Goal: Task Accomplishment & Management: Use online tool/utility

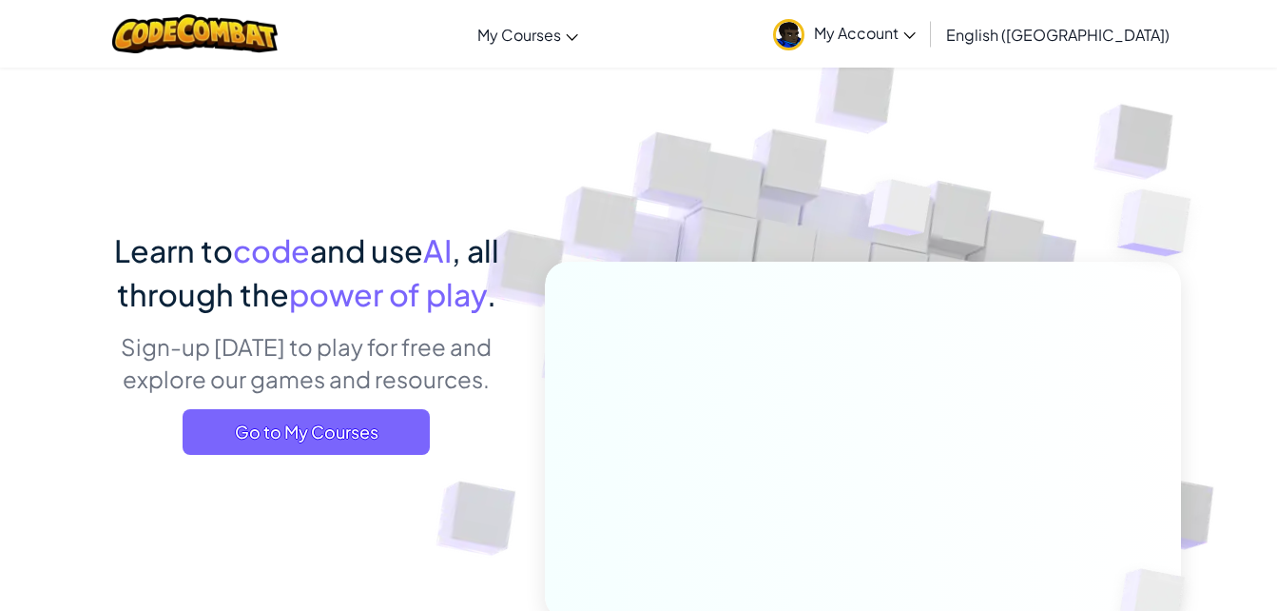
click at [376, 451] on span "Go to My Courses" at bounding box center [306, 432] width 247 height 46
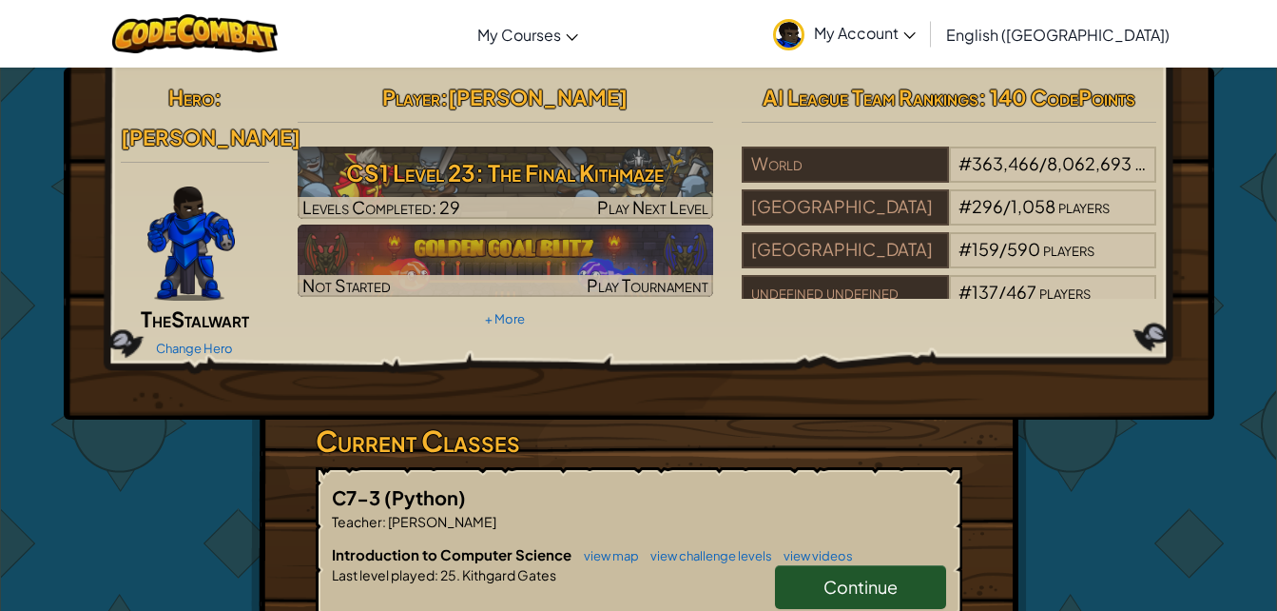
click at [525, 178] on h3 "CS1 Level 23: The Final Kithmaze" at bounding box center [506, 172] width 416 height 43
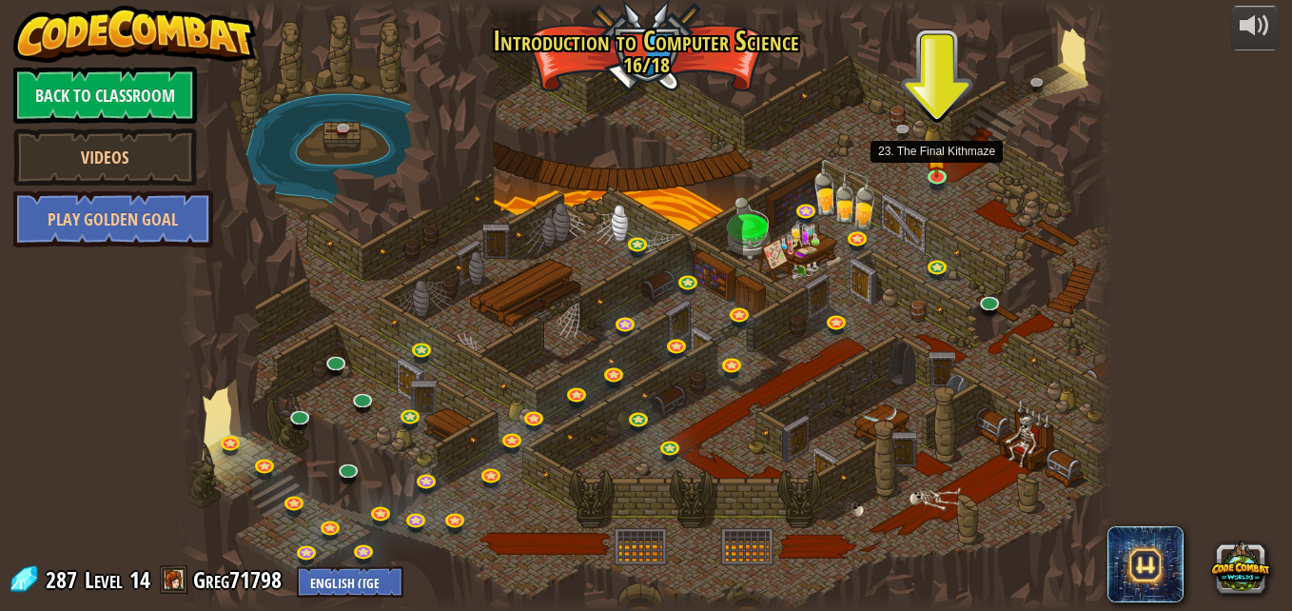
click at [939, 161] on img at bounding box center [936, 159] width 22 height 38
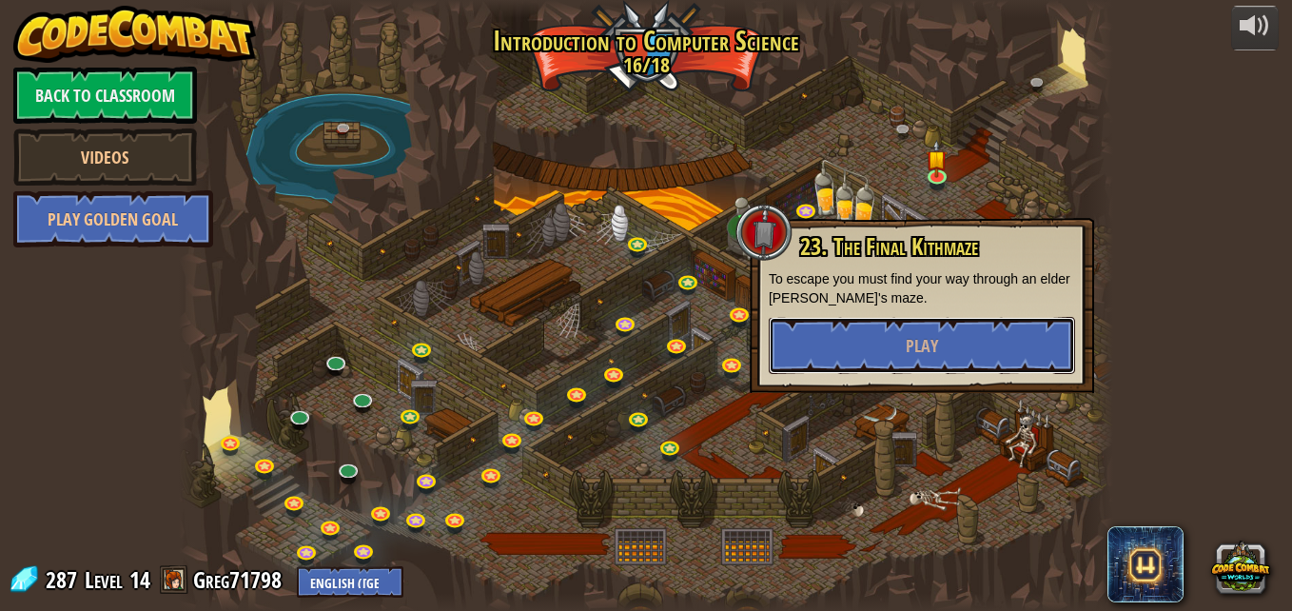
click at [832, 343] on button "Play" at bounding box center [921, 345] width 306 height 57
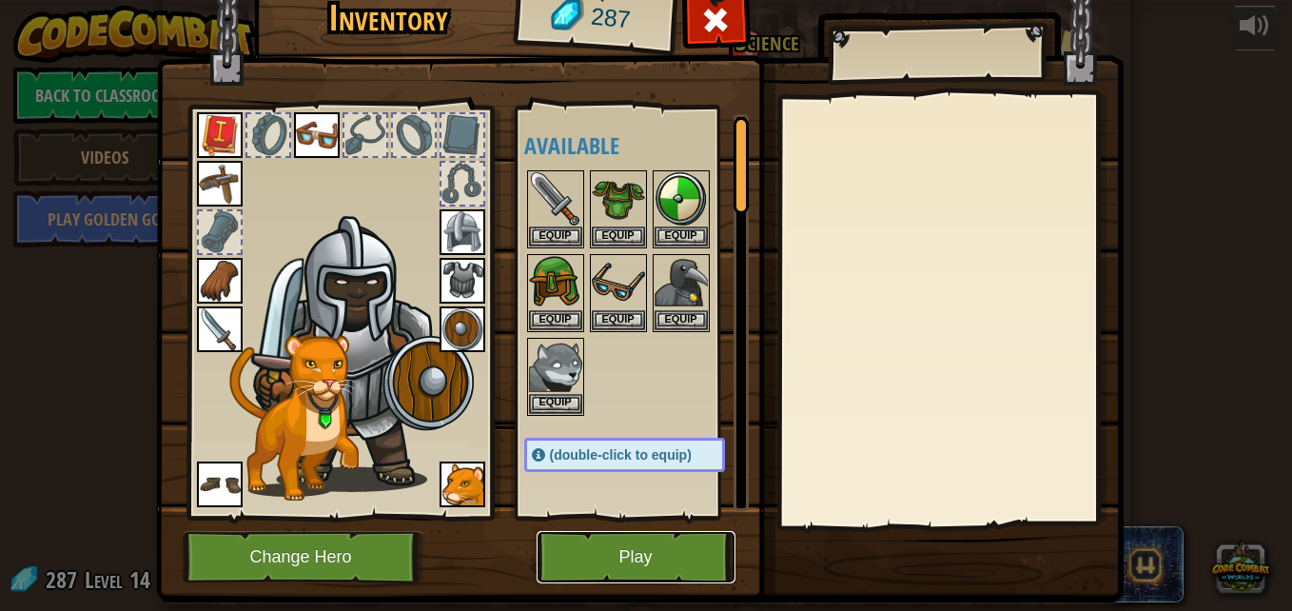
click at [632, 559] on button "Play" at bounding box center [635, 557] width 199 height 52
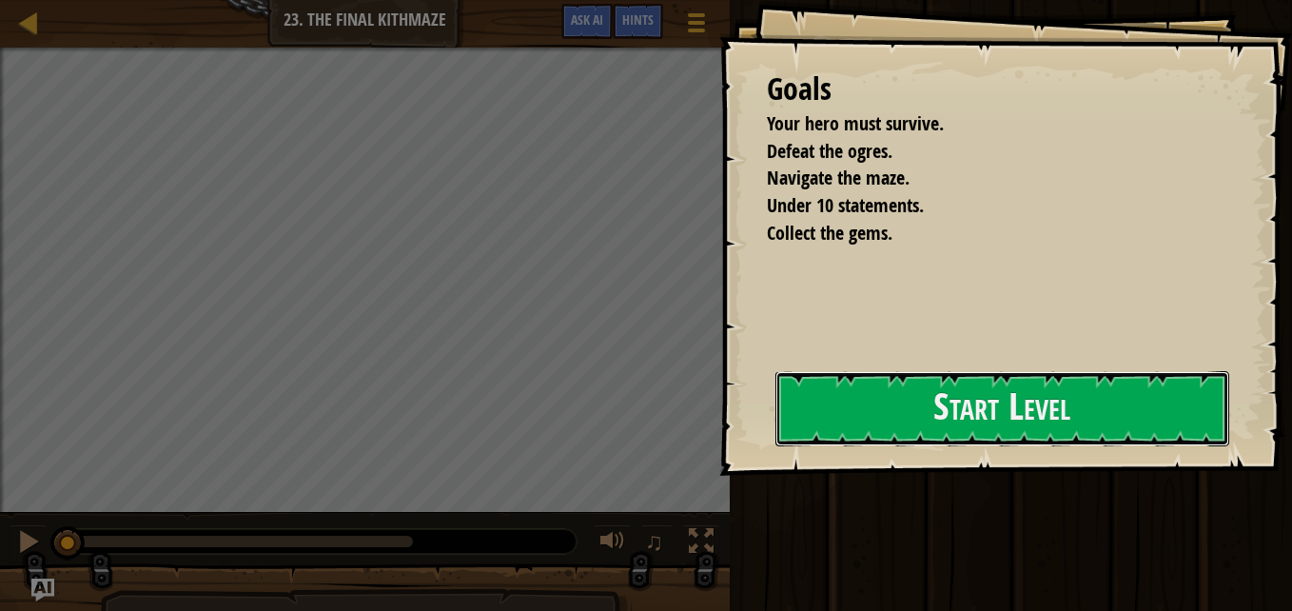
click at [1066, 408] on button "Start Level" at bounding box center [1002, 408] width 454 height 75
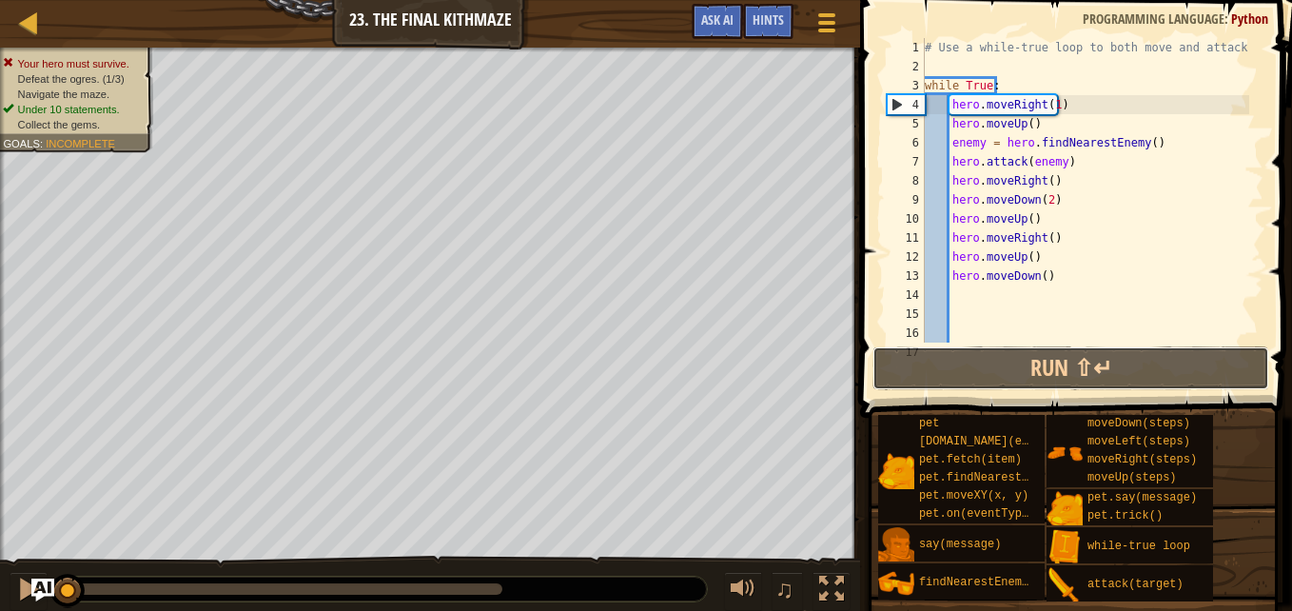
click at [998, 369] on button "Run ⇧↵" at bounding box center [1070, 368] width 397 height 44
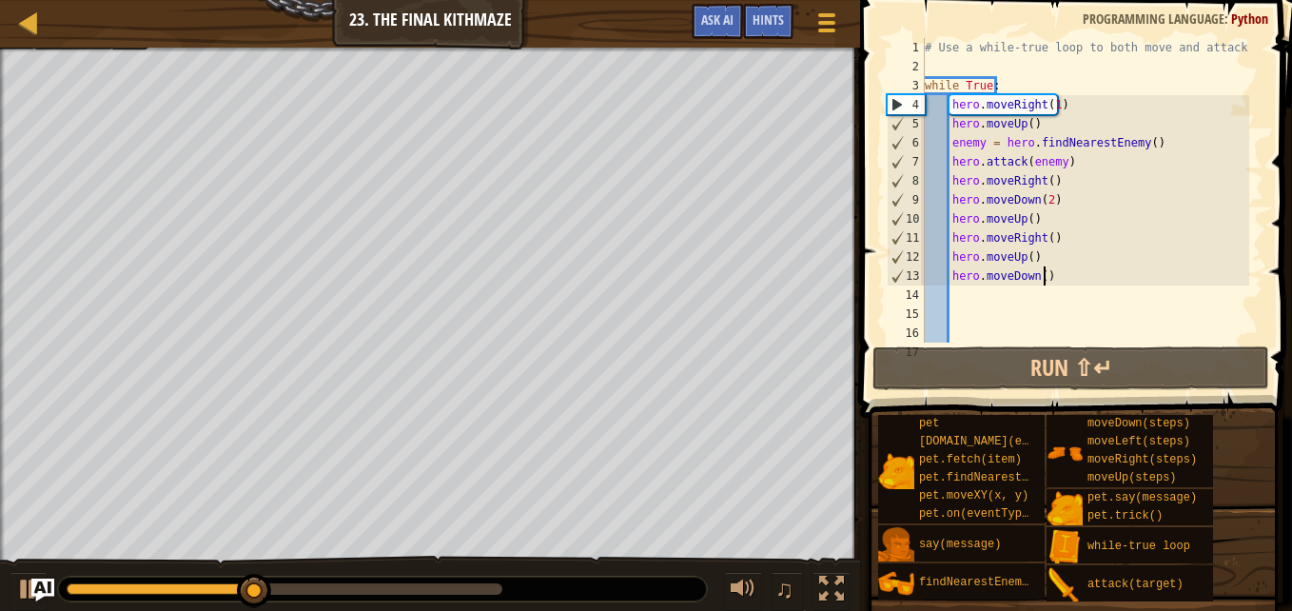
click at [1045, 276] on div "# Use a while-true loop to both move and attack. while True : hero . moveRight …" at bounding box center [1085, 209] width 328 height 342
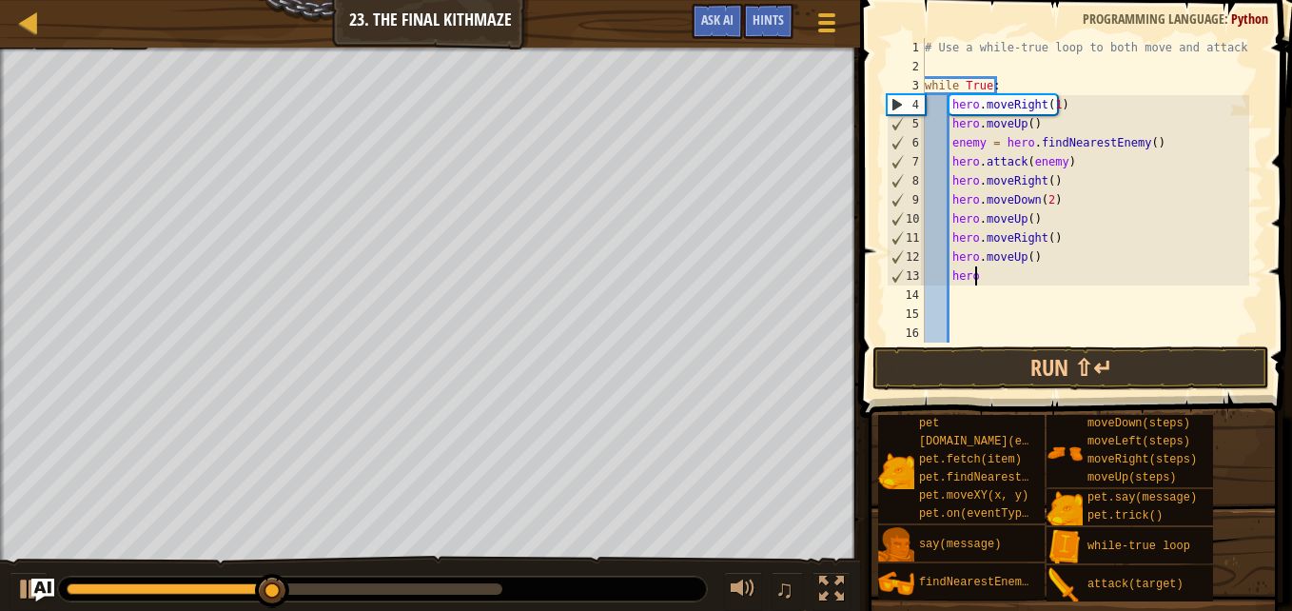
type textarea "h"
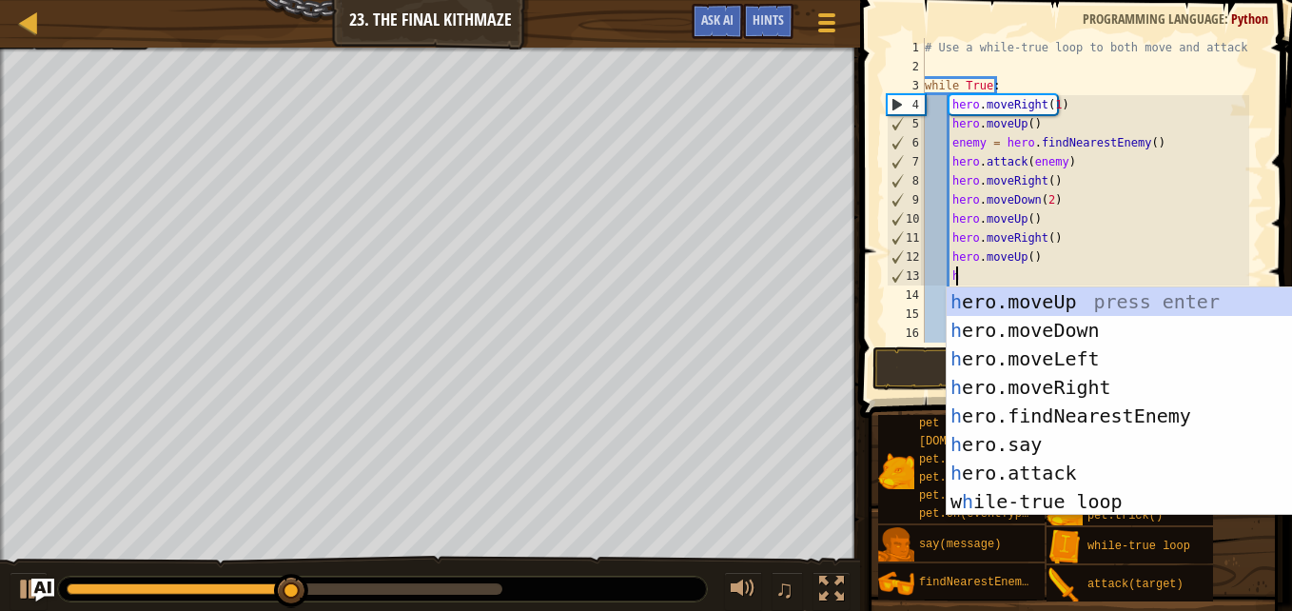
scroll to position [9, 2]
click at [1013, 296] on div "h ero.moveUp press enter h ero.moveDown press enter h ero.moveLeft press enter …" at bounding box center [1118, 429] width 345 height 285
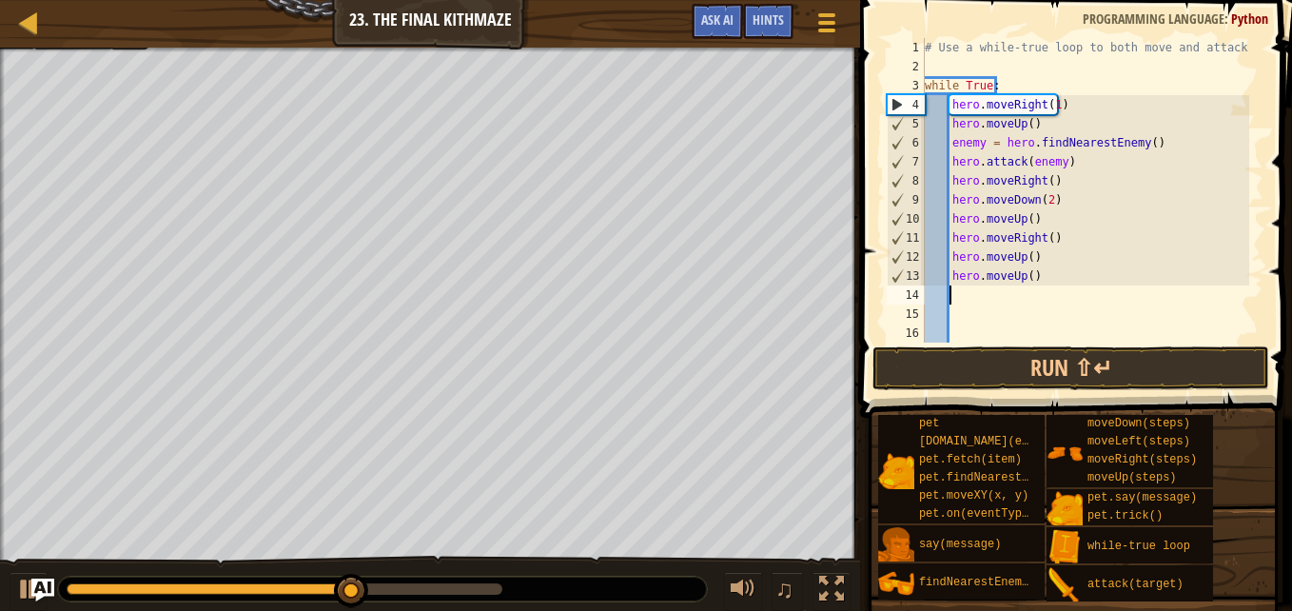
click at [1034, 271] on div "# Use a while-true loop to both move and attack. while True : hero . moveRight …" at bounding box center [1085, 209] width 328 height 342
type textarea "h"
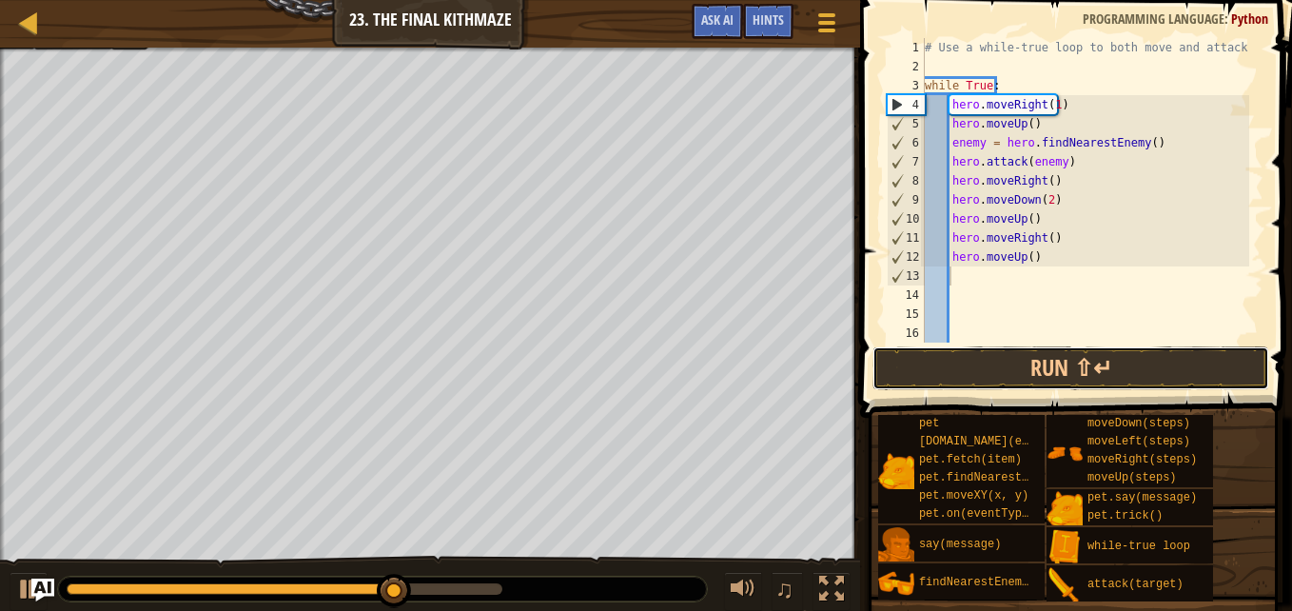
click at [1040, 360] on button "Run ⇧↵" at bounding box center [1070, 368] width 397 height 44
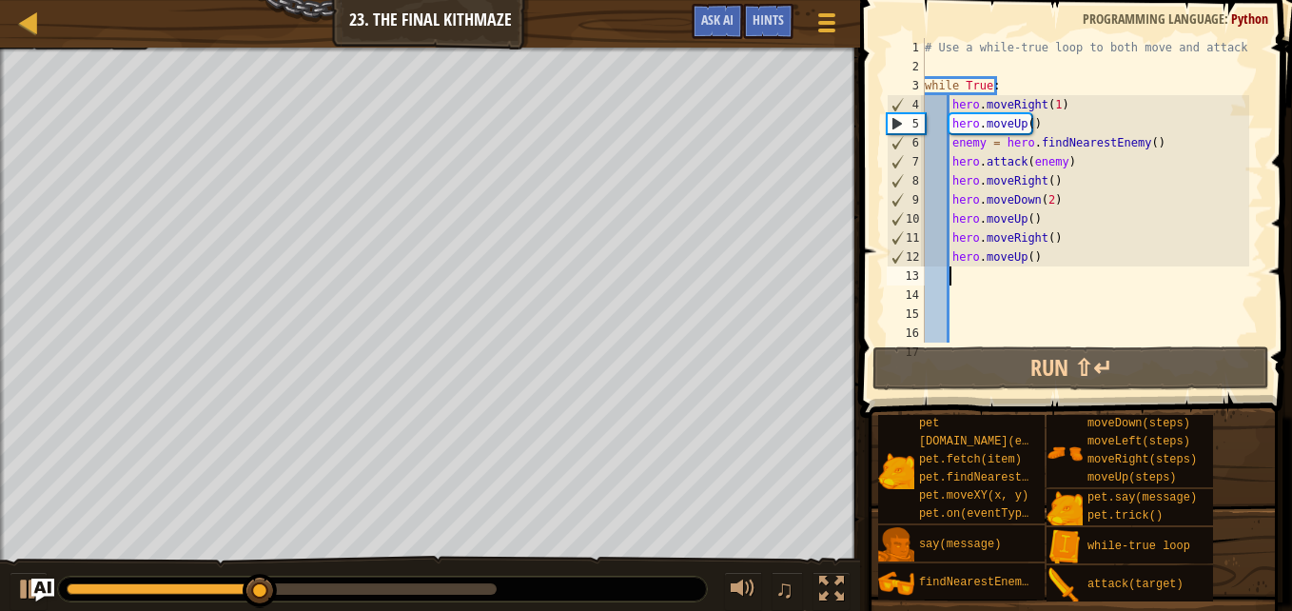
type textarea "h"
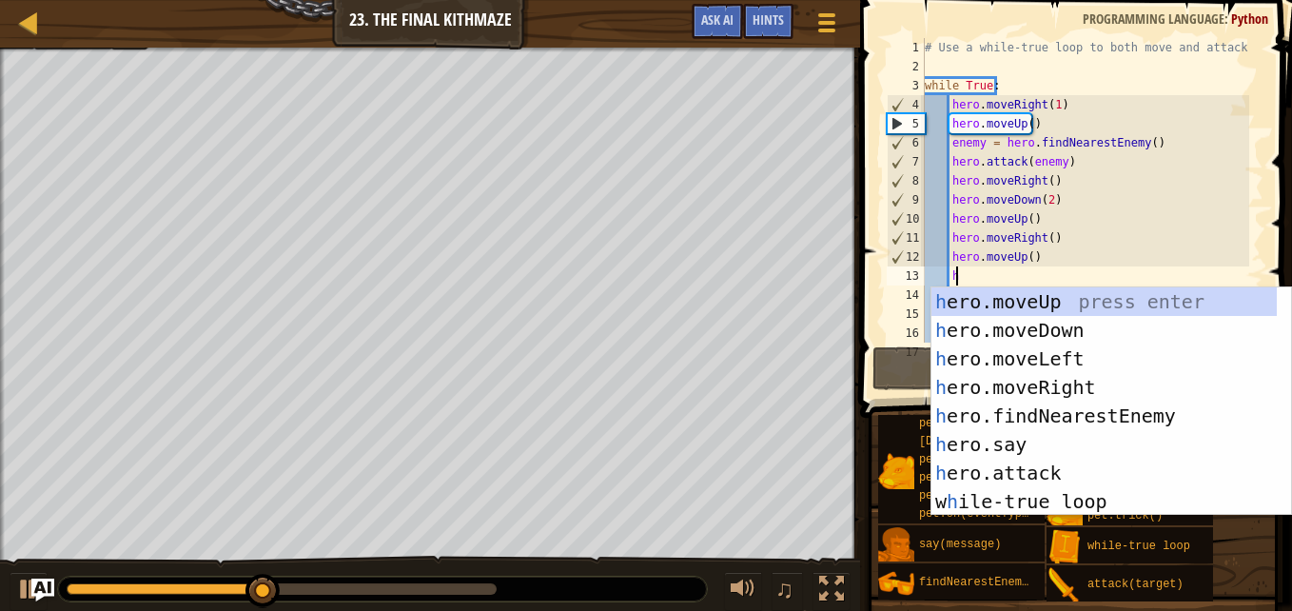
scroll to position [9, 2]
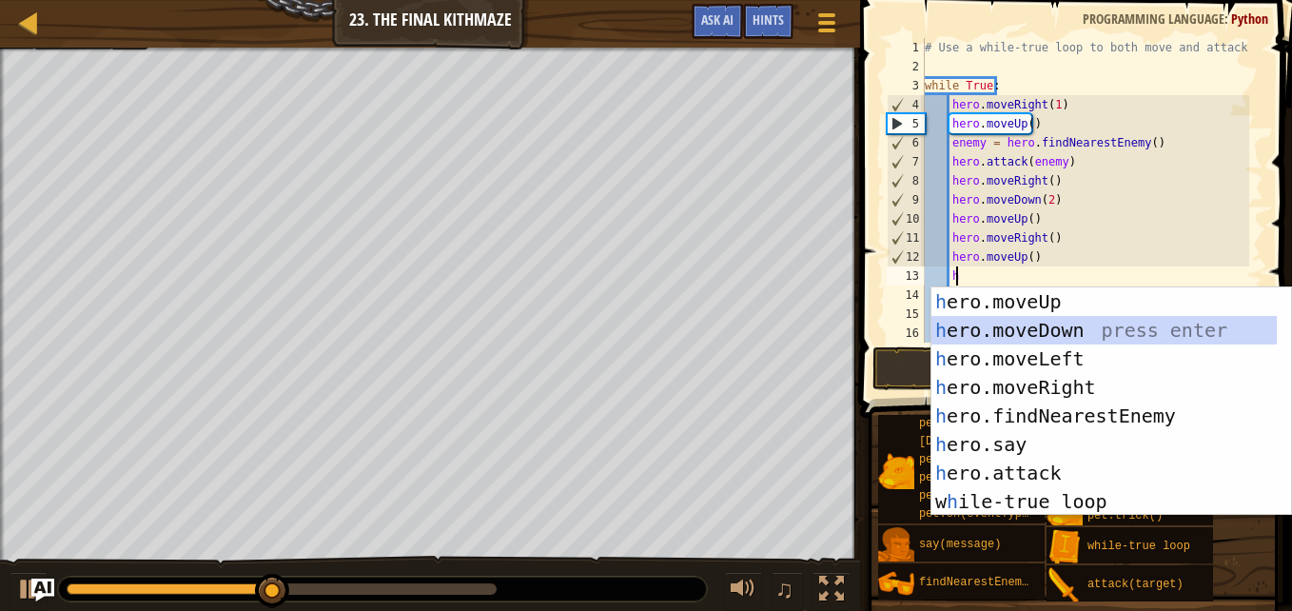
click at [1007, 329] on div "h ero.moveUp press enter h ero.moveDown press enter h ero.moveLeft press enter …" at bounding box center [1103, 429] width 345 height 285
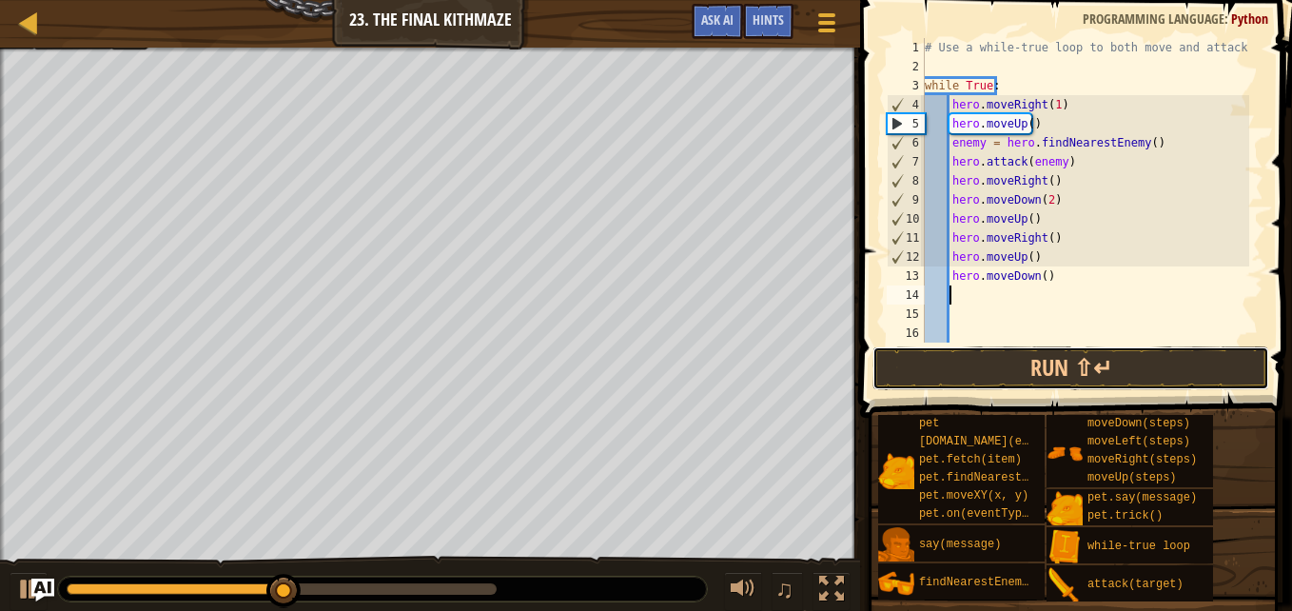
click at [986, 373] on button "Run ⇧↵" at bounding box center [1070, 368] width 397 height 44
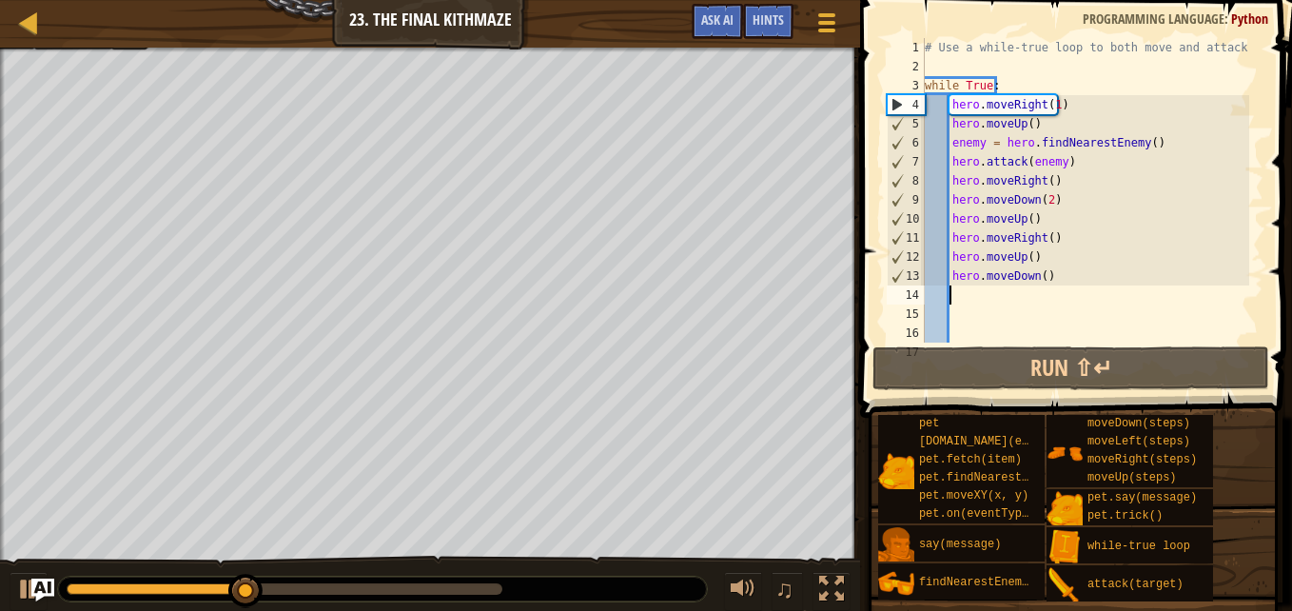
type textarea "h"
click at [948, 107] on div "# Use a while-true loop to both move and attack. while True : hero . moveRight …" at bounding box center [1085, 209] width 328 height 342
type textarea "hero.moveRight(1)"
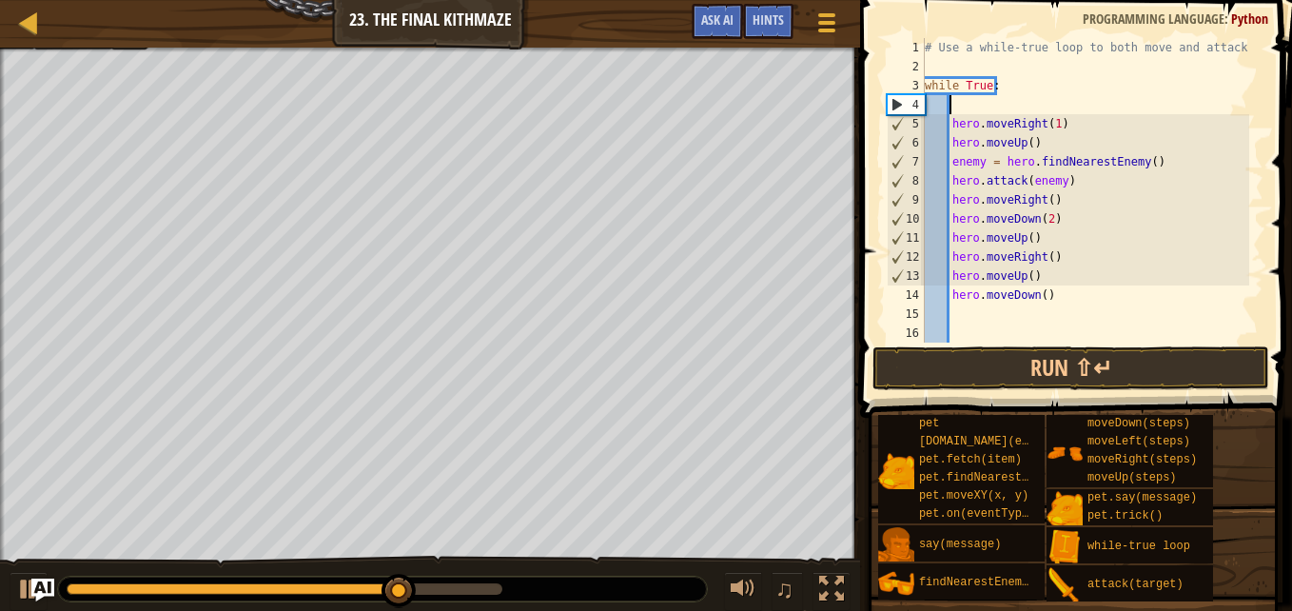
click at [956, 103] on div "# Use a while-true loop to both move and attack. while True : hero . moveRight …" at bounding box center [1085, 209] width 328 height 342
type textarea "h"
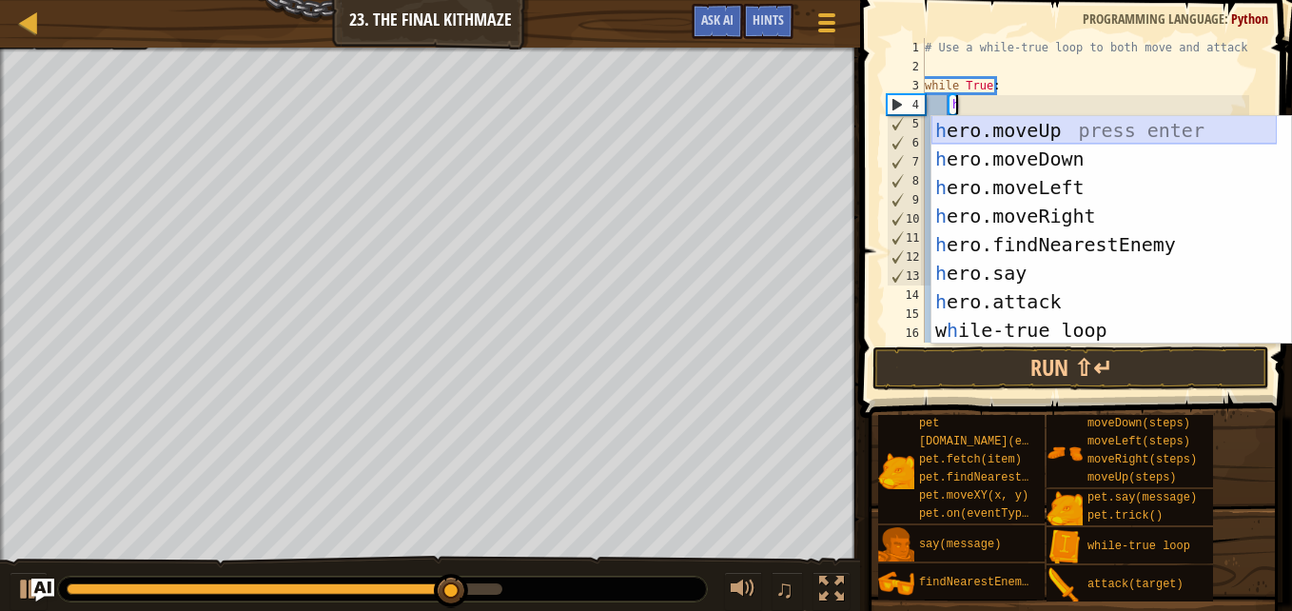
click at [981, 133] on div "h ero.moveUp press enter h ero.moveDown press enter h ero.moveLeft press enter …" at bounding box center [1103, 258] width 345 height 285
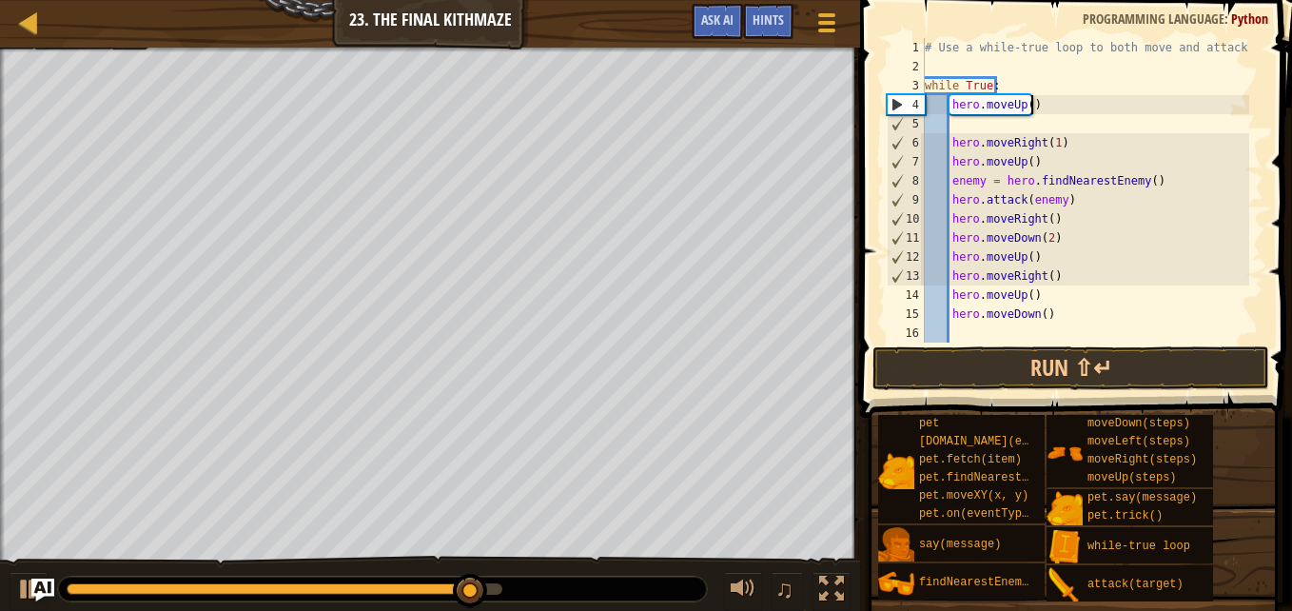
click at [1030, 107] on div "# Use a while-true loop to both move and attack. while True : hero . moveUp ( )…" at bounding box center [1085, 209] width 328 height 342
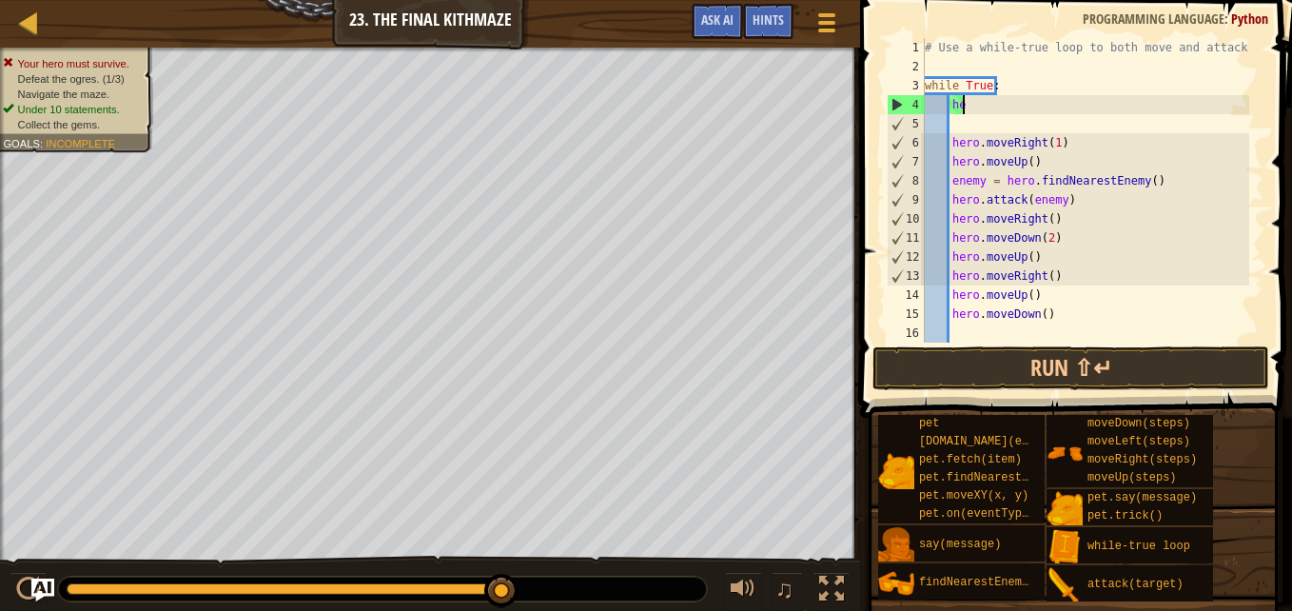
type textarea "h"
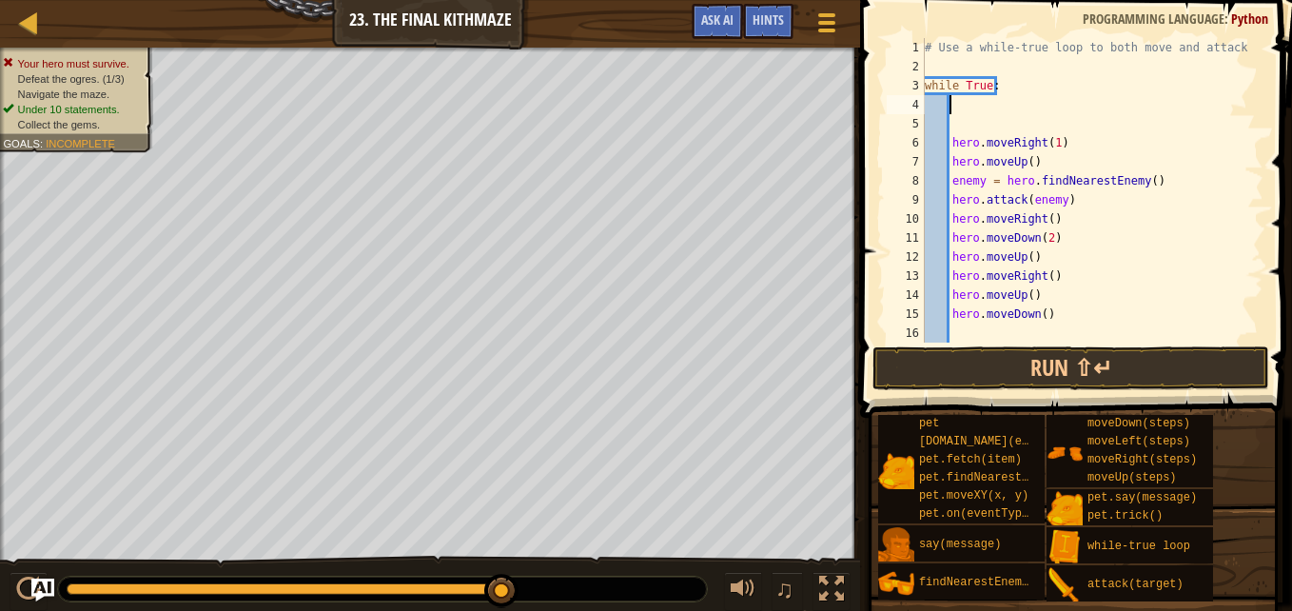
click at [970, 130] on div "# Use a while-true loop to both move and attack. while True : hero . moveRight …" at bounding box center [1085, 209] width 328 height 342
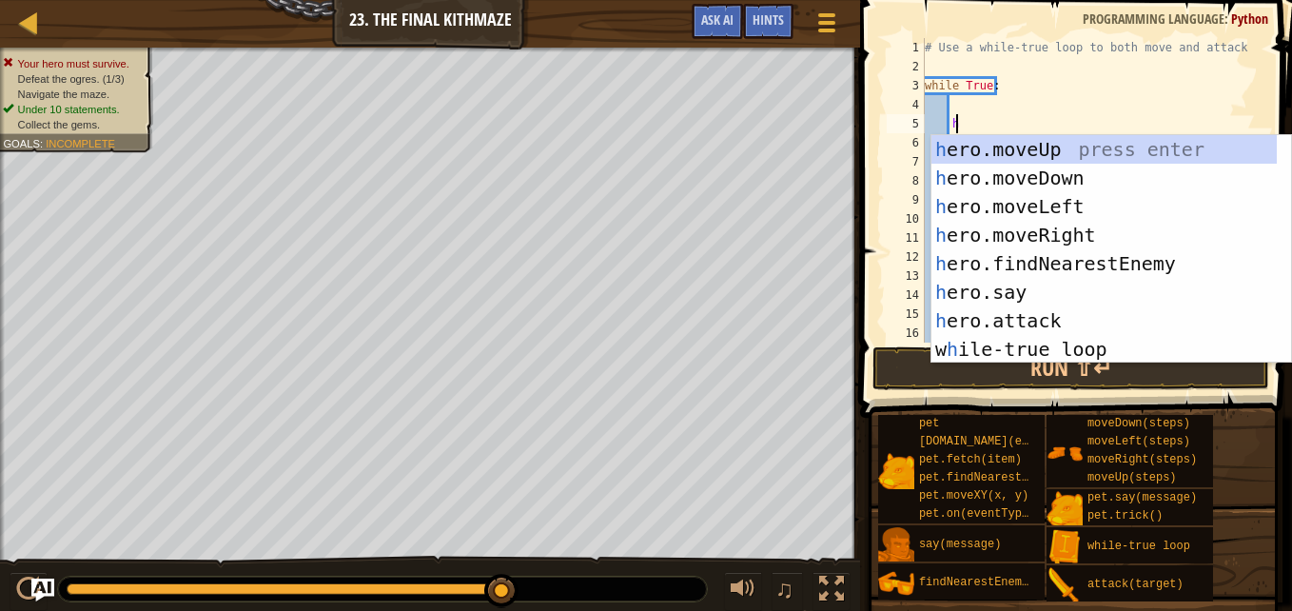
type textarea "h"
click at [988, 149] on div "h ero.moveUp press enter h ero.moveDown press enter h ero.moveLeft press enter …" at bounding box center [1103, 277] width 345 height 285
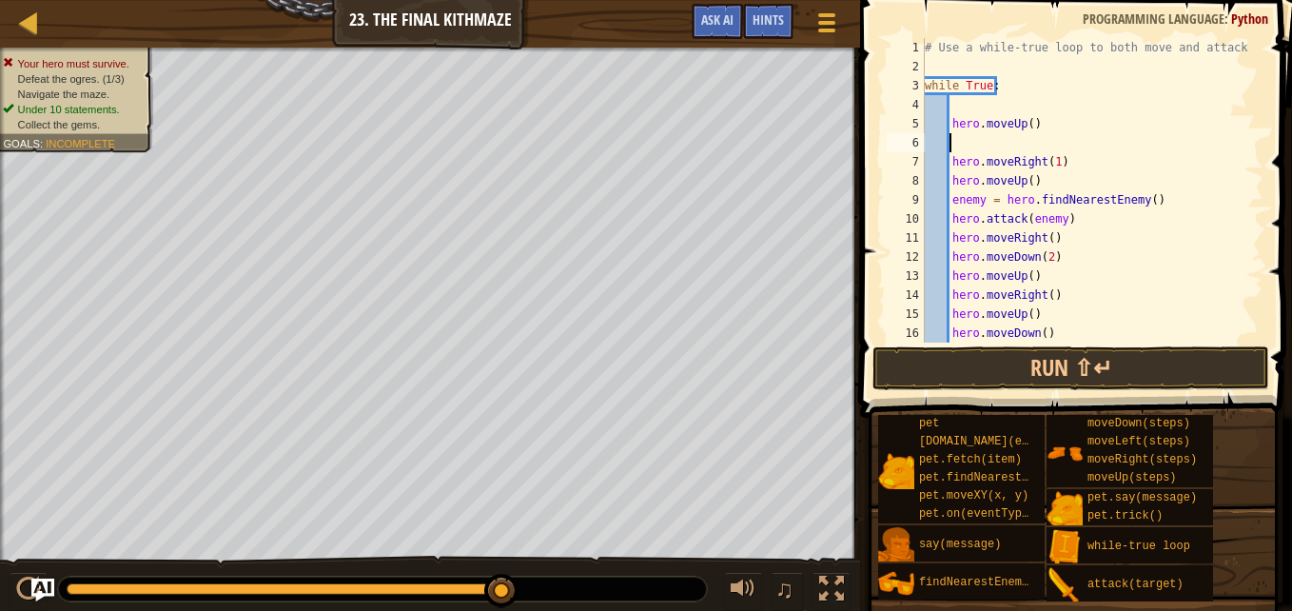
scroll to position [9, 1]
click at [955, 98] on div "# Use a while-true loop to both move and attack. while True : hero . moveUp ( )…" at bounding box center [1085, 209] width 328 height 342
type textarea "h"
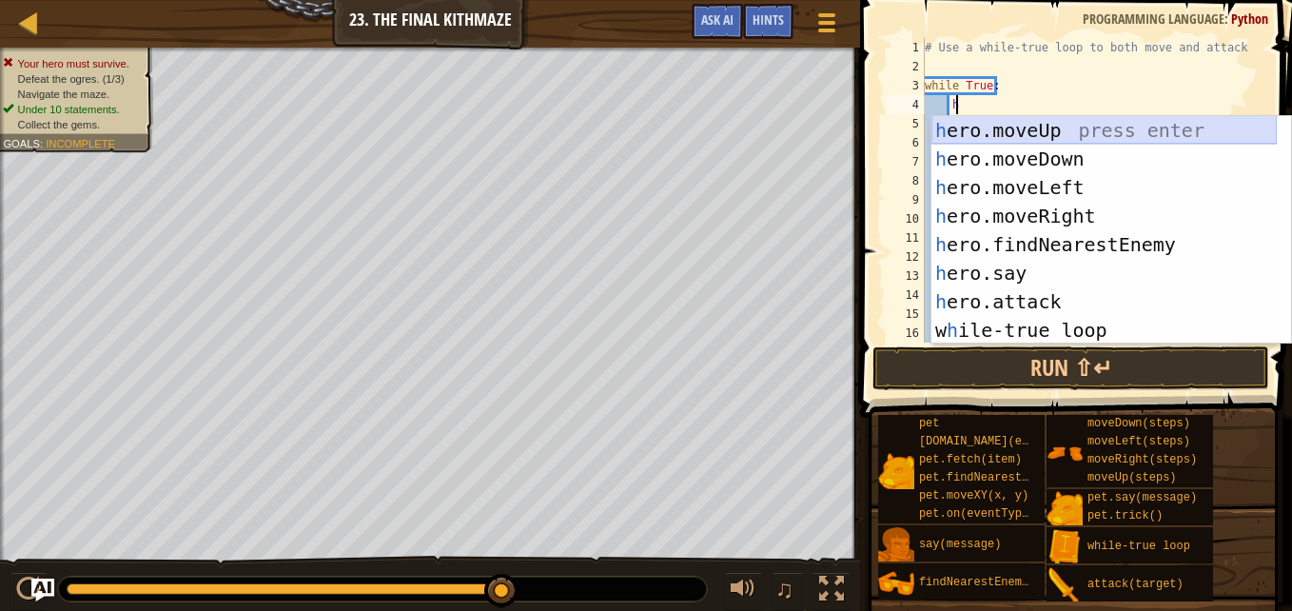
click at [1030, 130] on div "h ero.moveUp press enter h ero.moveDown press enter h ero.moveLeft press enter …" at bounding box center [1103, 258] width 345 height 285
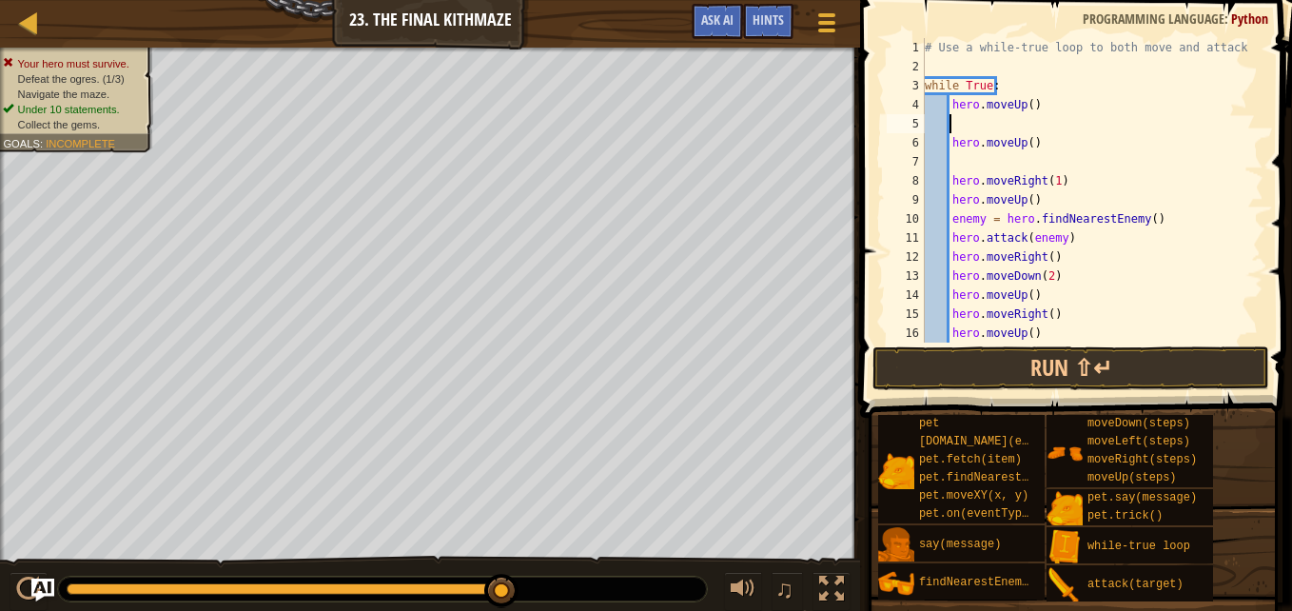
scroll to position [9, 1]
click at [1042, 148] on div "# Use a while-true loop to both move and attack. while True : hero . moveUp ( )…" at bounding box center [1085, 209] width 328 height 342
type textarea "h"
click at [963, 134] on div "# Use a while-true loop to both move and attack. while True : hero . moveUp ( )…" at bounding box center [1085, 209] width 328 height 342
click at [960, 118] on div "# Use a while-true loop to both move and attack. while True : hero . moveUp ( )…" at bounding box center [1085, 209] width 328 height 342
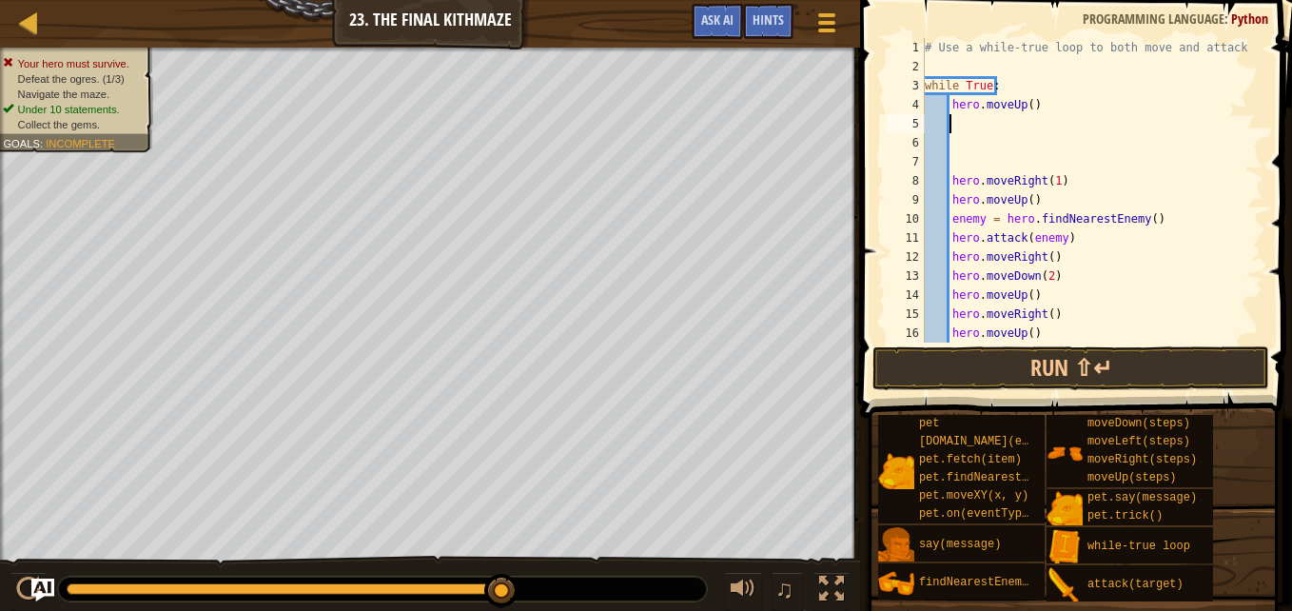
type textarea "h"
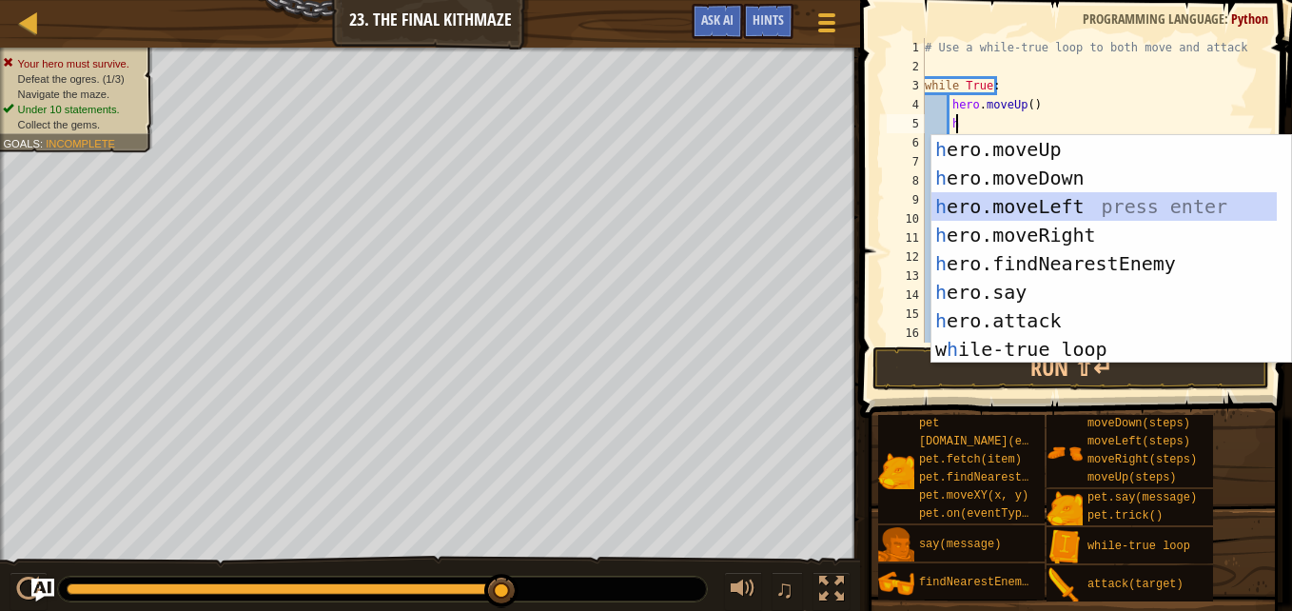
click at [1001, 219] on div "h ero.moveUp press enter h ero.moveDown press enter h ero.moveLeft press enter …" at bounding box center [1103, 277] width 345 height 285
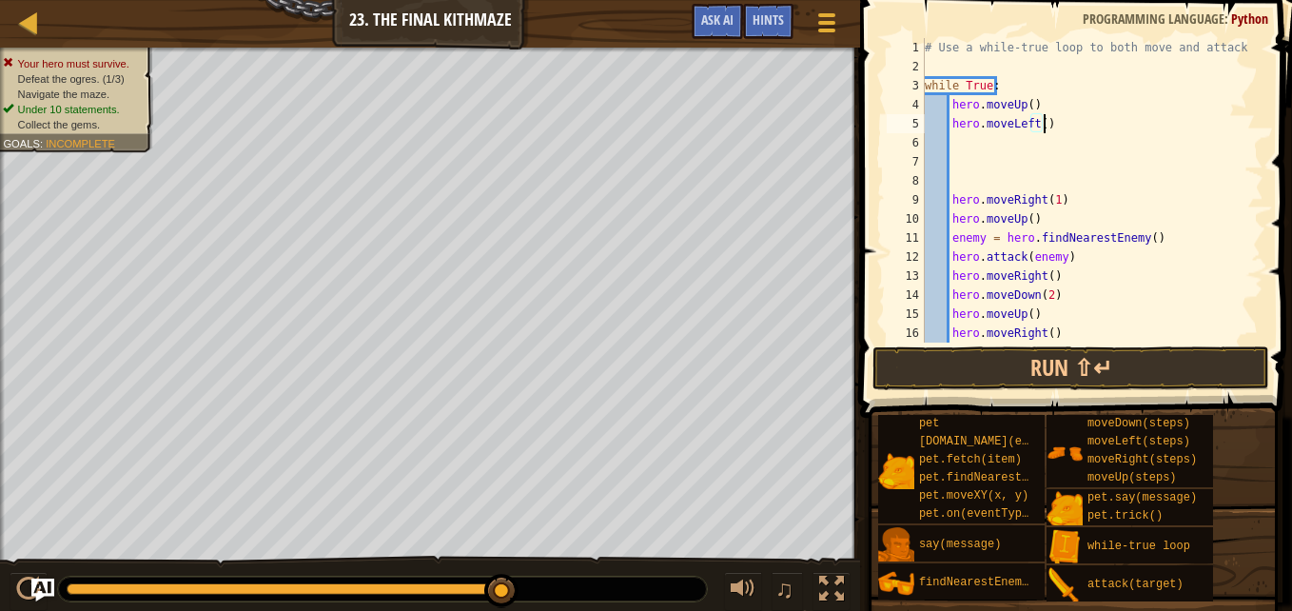
click at [1051, 132] on div "# Use a while-true loop to both move and attack. while True : hero . moveUp ( )…" at bounding box center [1085, 209] width 328 height 342
type textarea "h"
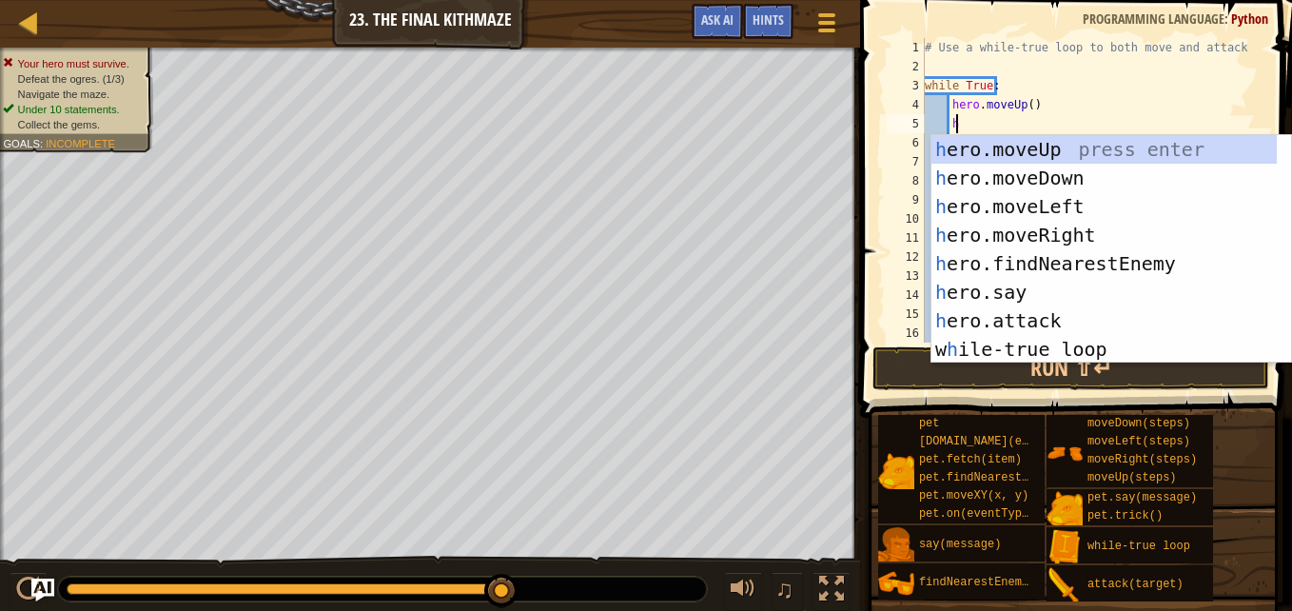
scroll to position [9, 2]
click at [1045, 229] on div "h ero.moveUp press enter h ero.moveDown press enter h ero.moveLeft press enter …" at bounding box center [1103, 277] width 345 height 285
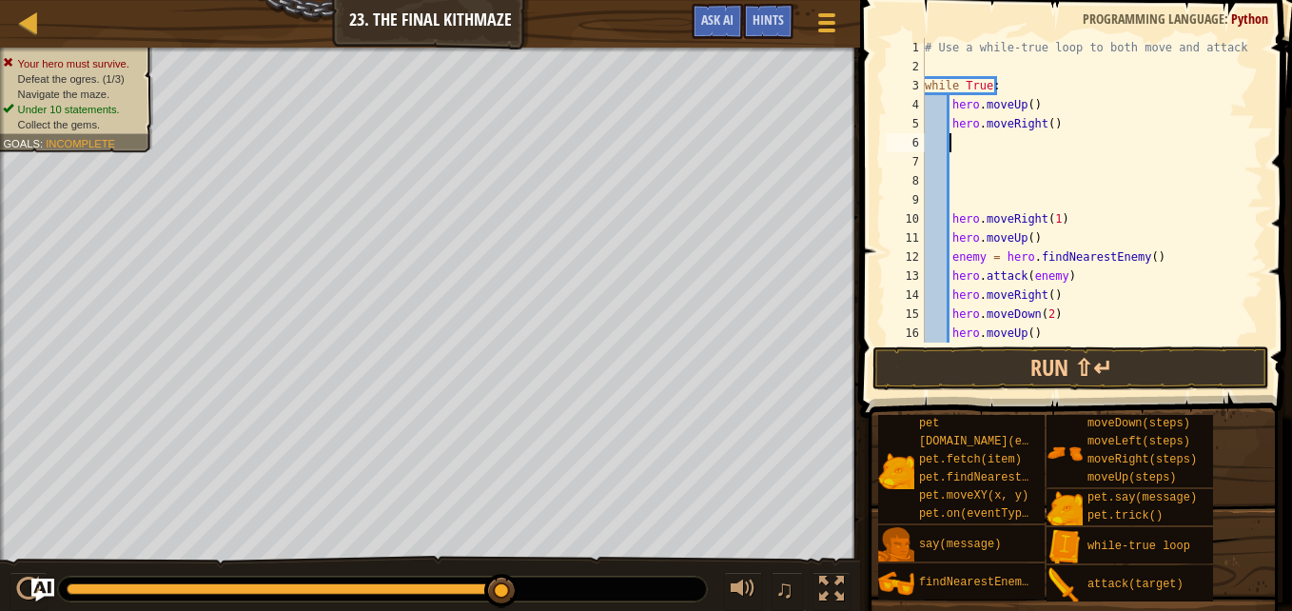
scroll to position [9, 1]
click at [1033, 362] on button "Run ⇧↵" at bounding box center [1070, 368] width 397 height 44
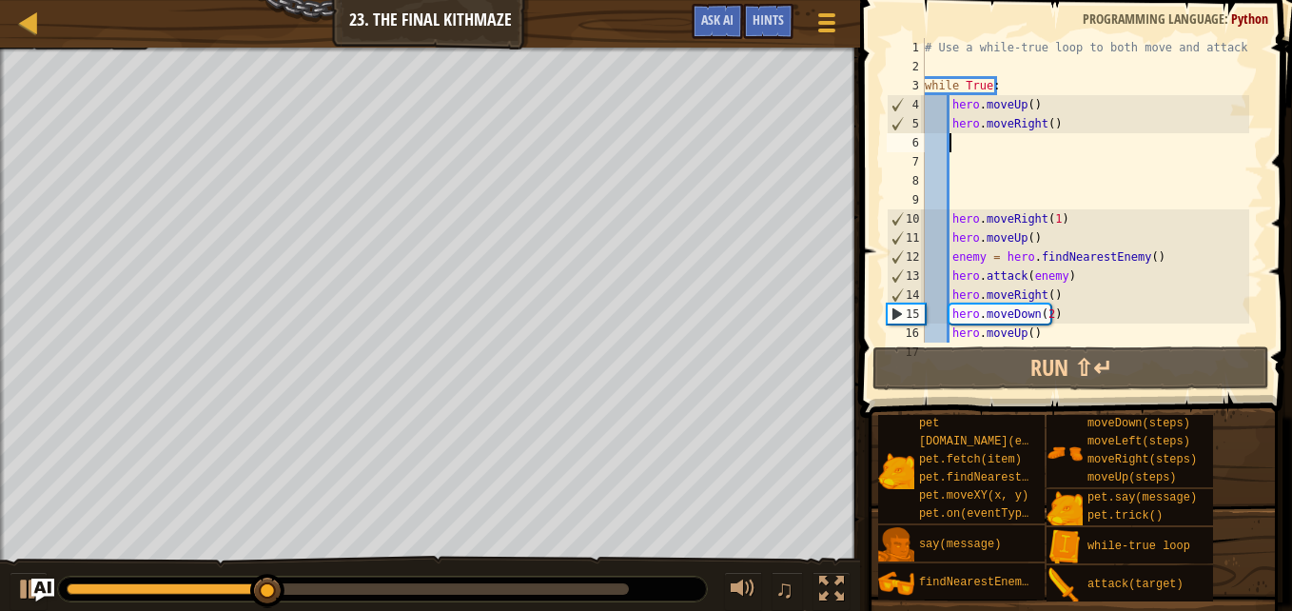
click at [978, 204] on div "# Use a while-true loop to both move and attack. while True : hero . moveUp ( )…" at bounding box center [1085, 209] width 328 height 342
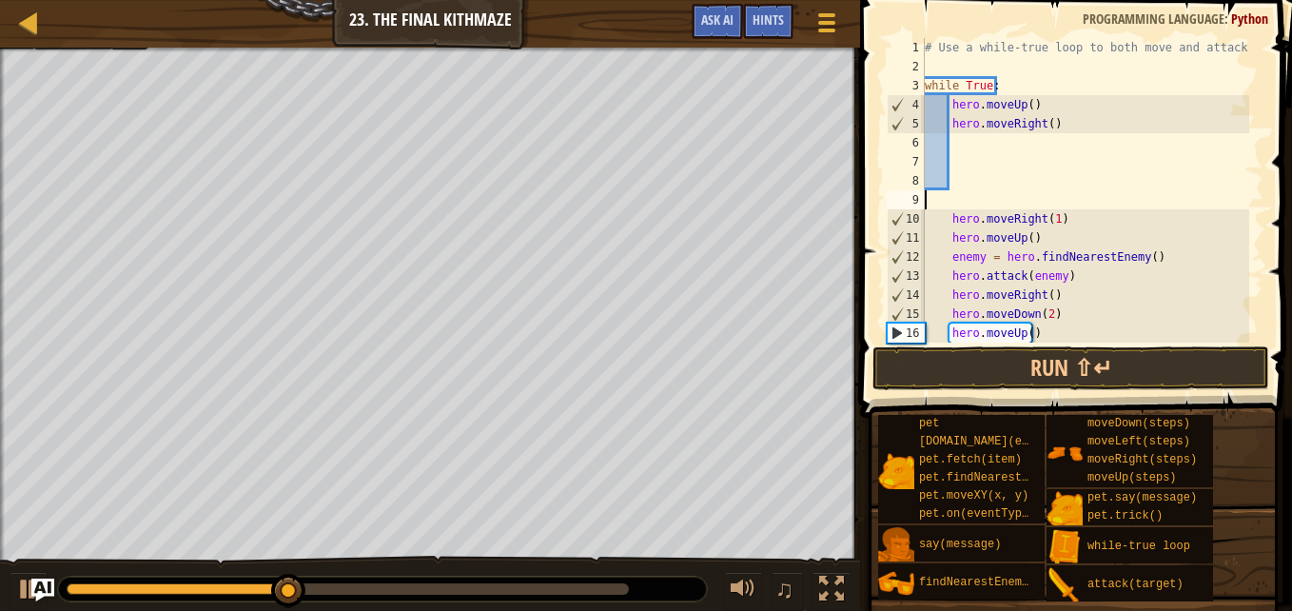
scroll to position [9, 0]
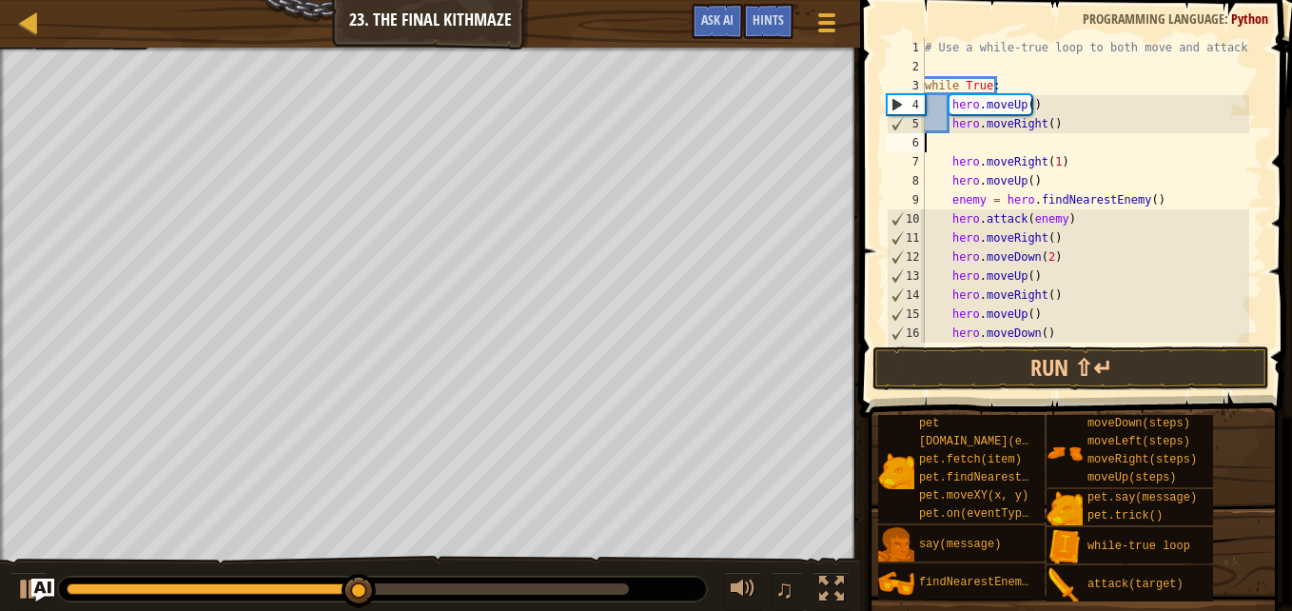
type textarea "hero.moveRight()"
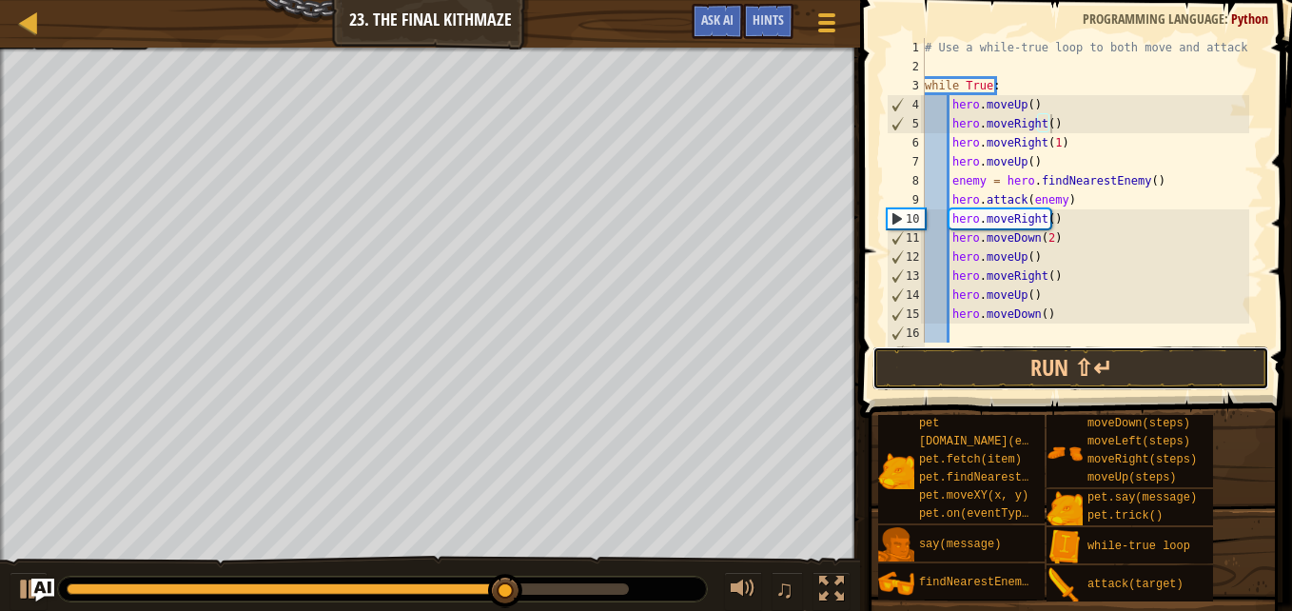
click at [991, 383] on button "Run ⇧↵" at bounding box center [1070, 368] width 397 height 44
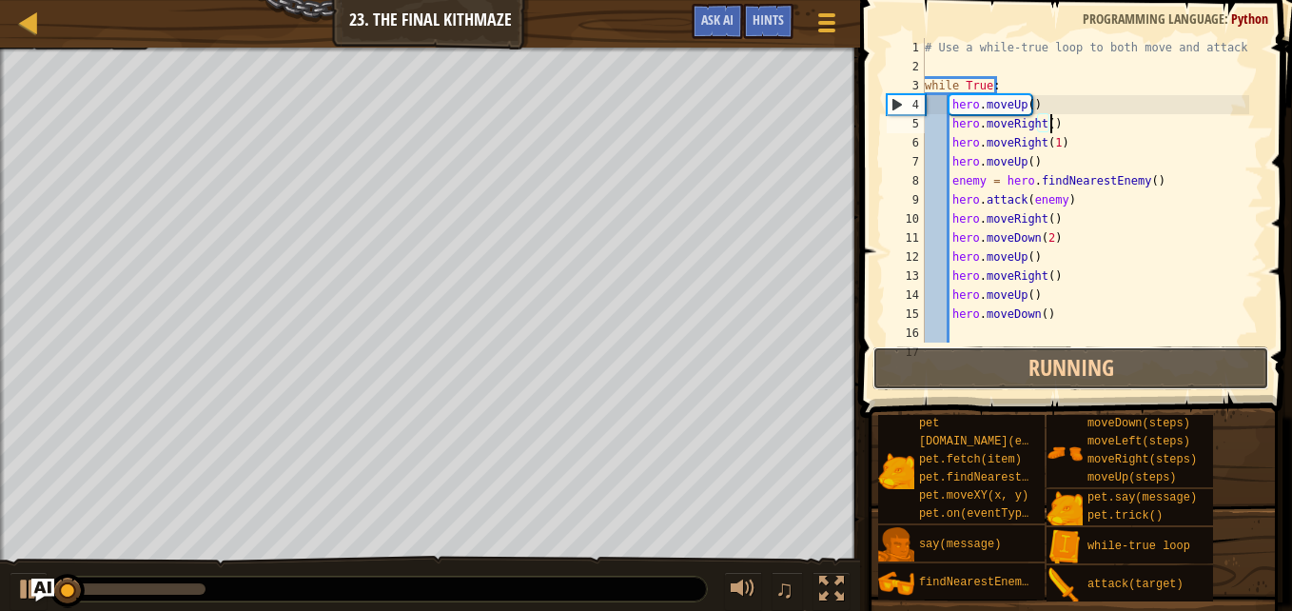
click at [991, 383] on button "Running" at bounding box center [1070, 368] width 397 height 44
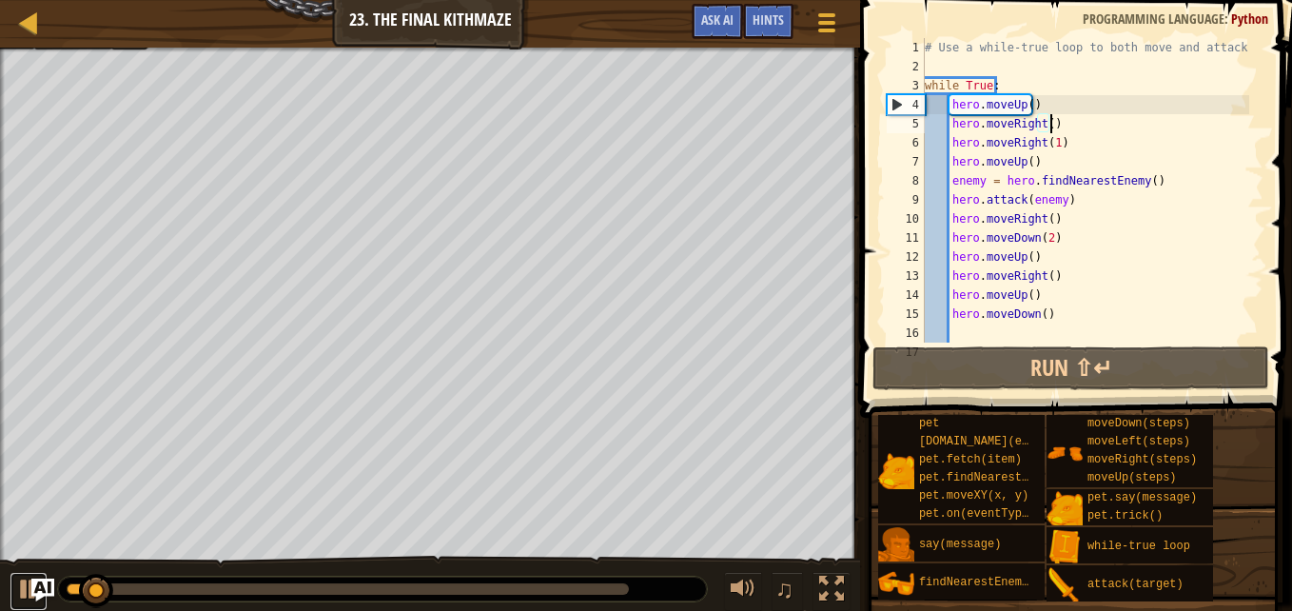
click at [23, 595] on div at bounding box center [28, 588] width 25 height 25
click at [50, 583] on img "Ask AI" at bounding box center [42, 589] width 23 height 23
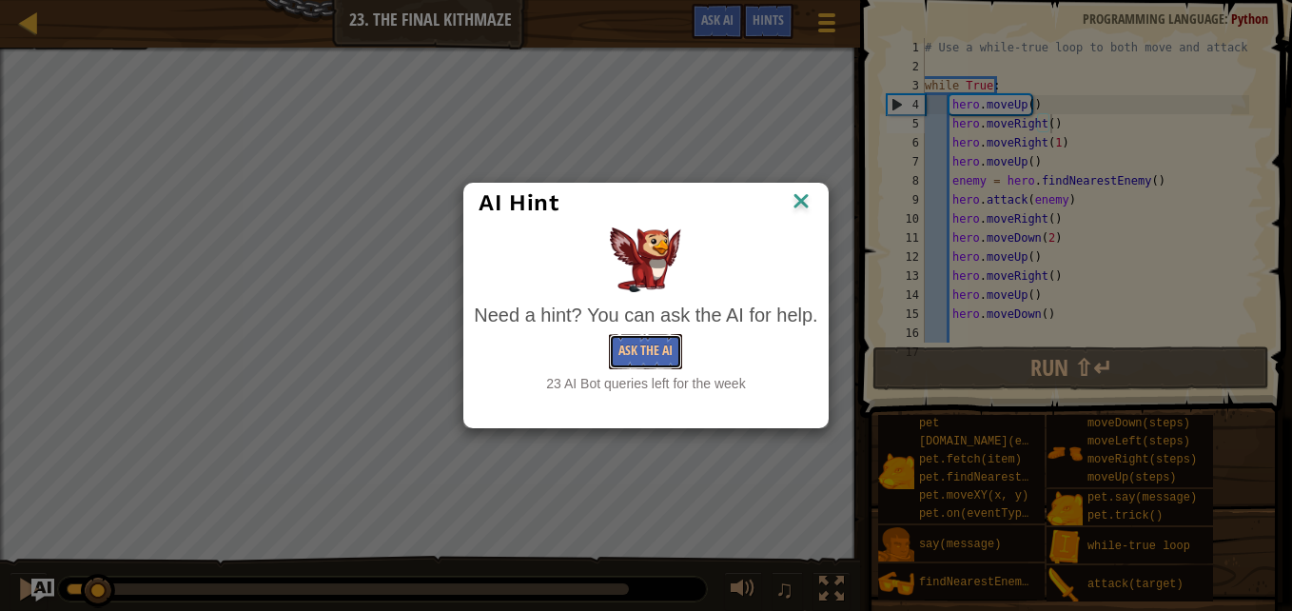
click at [647, 338] on button "Ask the AI" at bounding box center [645, 351] width 73 height 35
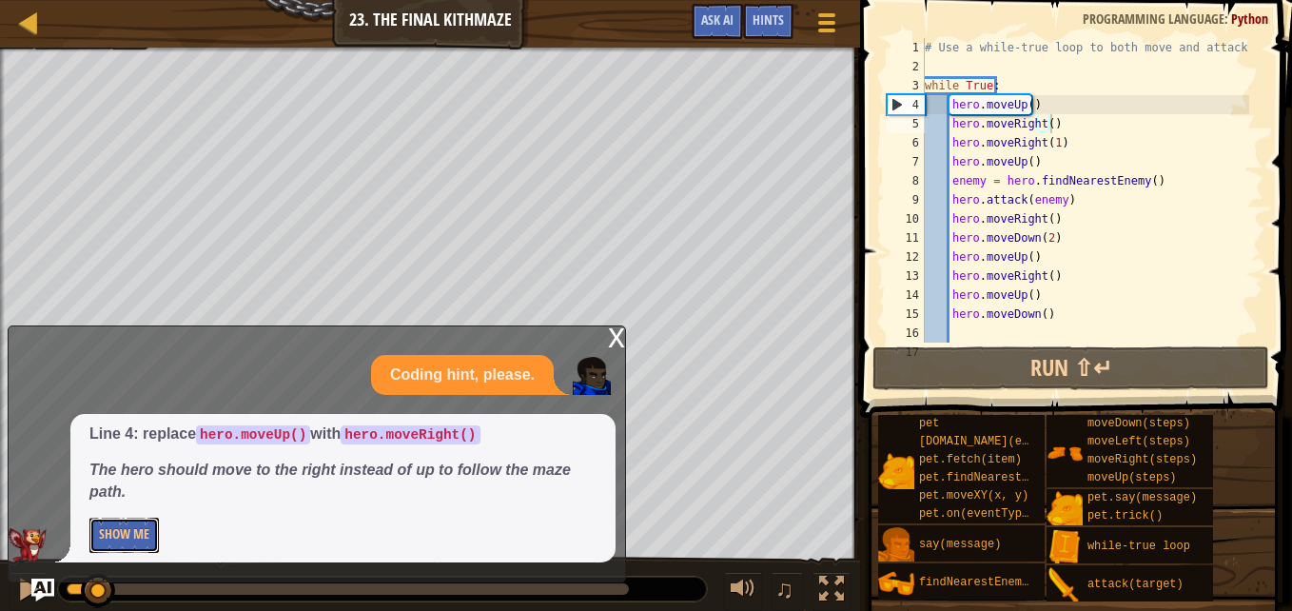
click at [122, 537] on button "Show Me" at bounding box center [123, 534] width 69 height 35
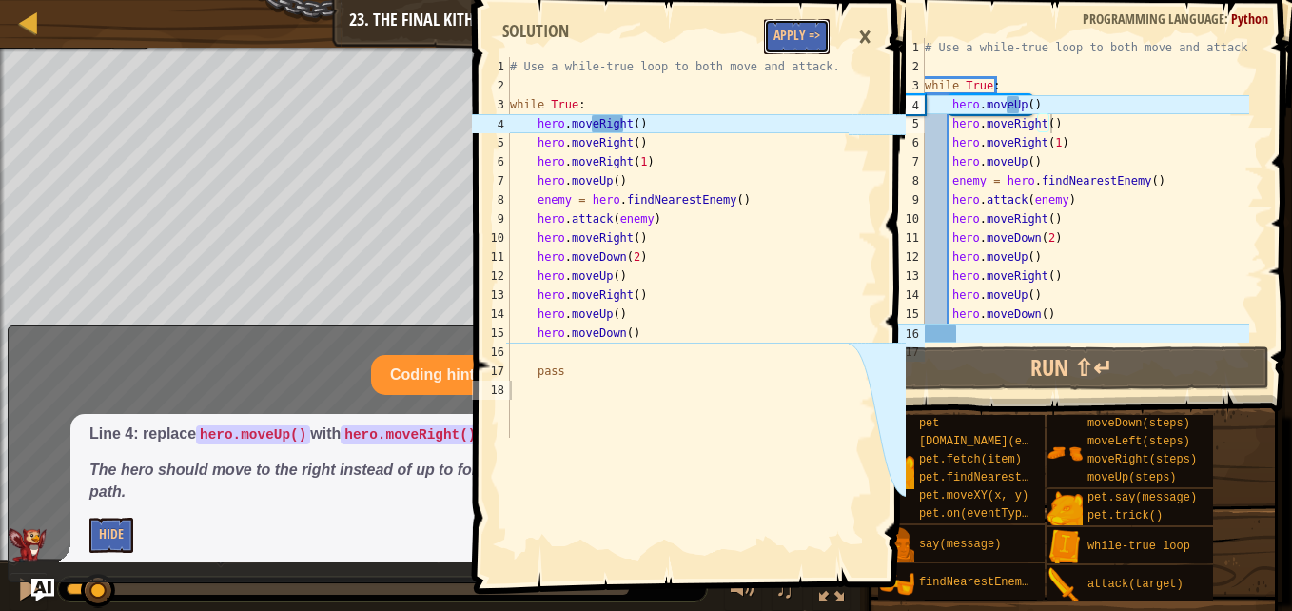
click at [788, 35] on button "Apply =>" at bounding box center [797, 36] width 66 height 35
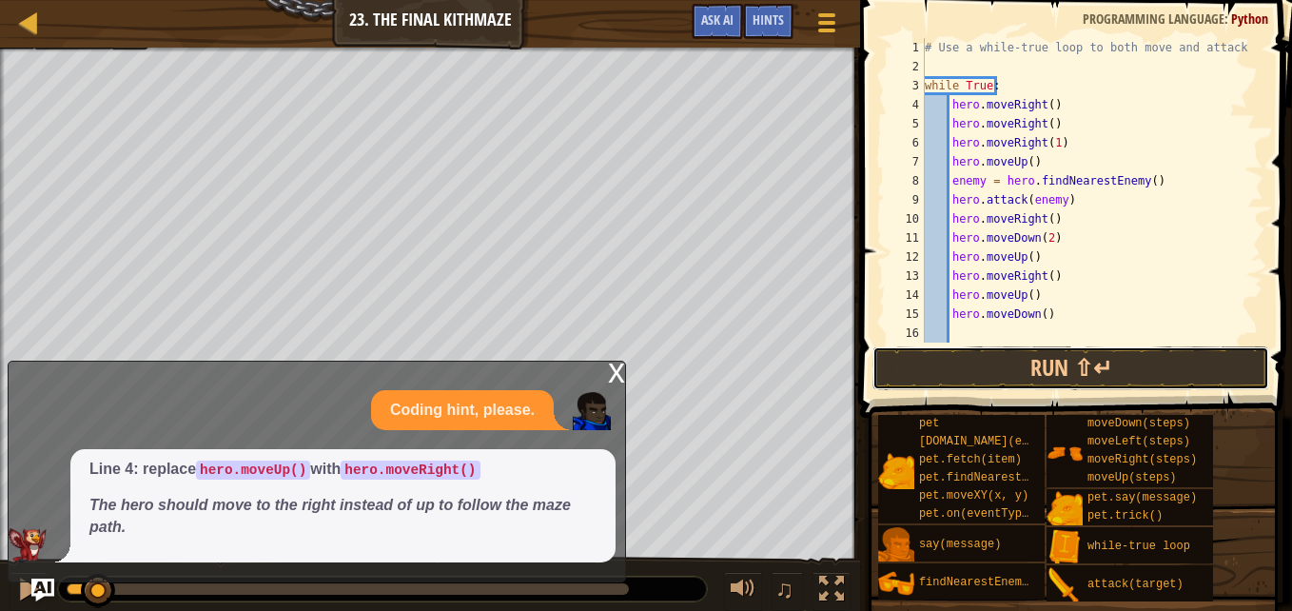
click at [1006, 372] on button "Run ⇧↵" at bounding box center [1070, 368] width 397 height 44
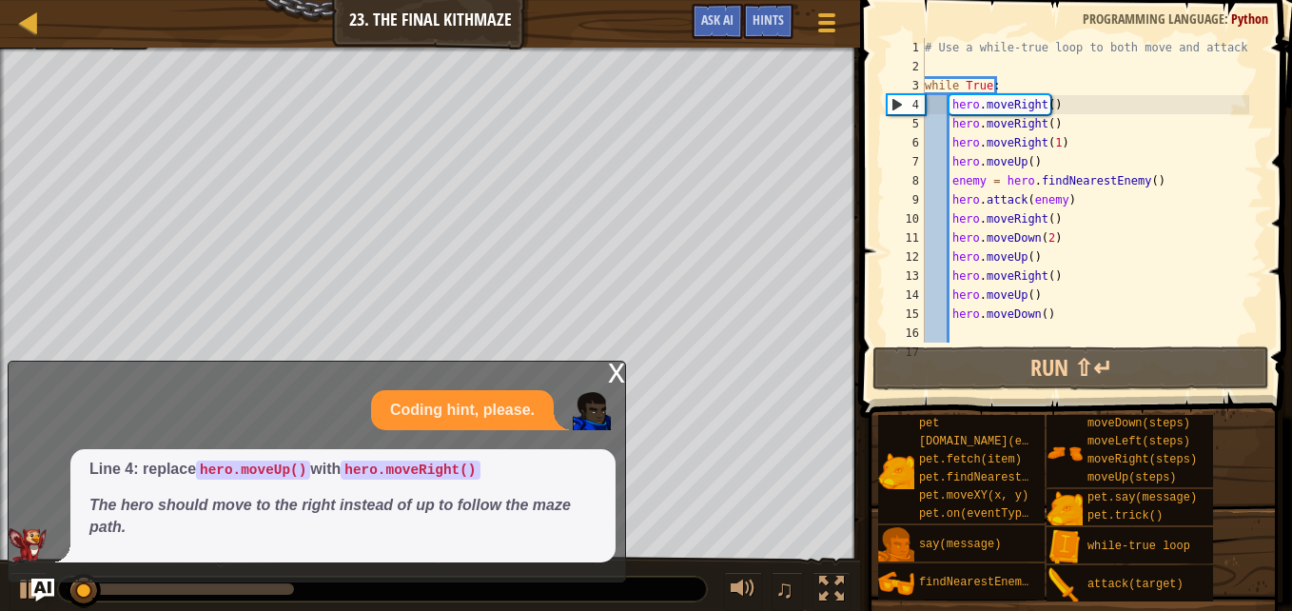
click at [431, 450] on div "Line 4: replace hero.moveUp() with hero.moveRight() The hero should move to the…" at bounding box center [342, 505] width 545 height 113
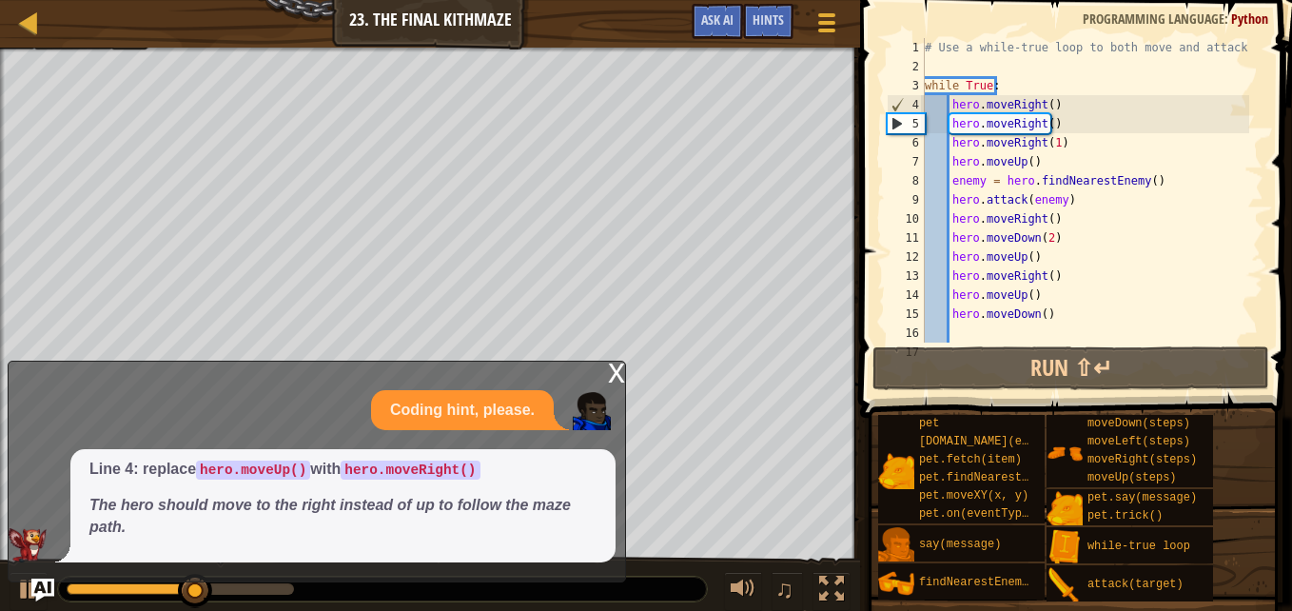
click at [1060, 146] on div "# Use a while-true loop to both move and attack. while True : hero . moveRight …" at bounding box center [1085, 209] width 328 height 342
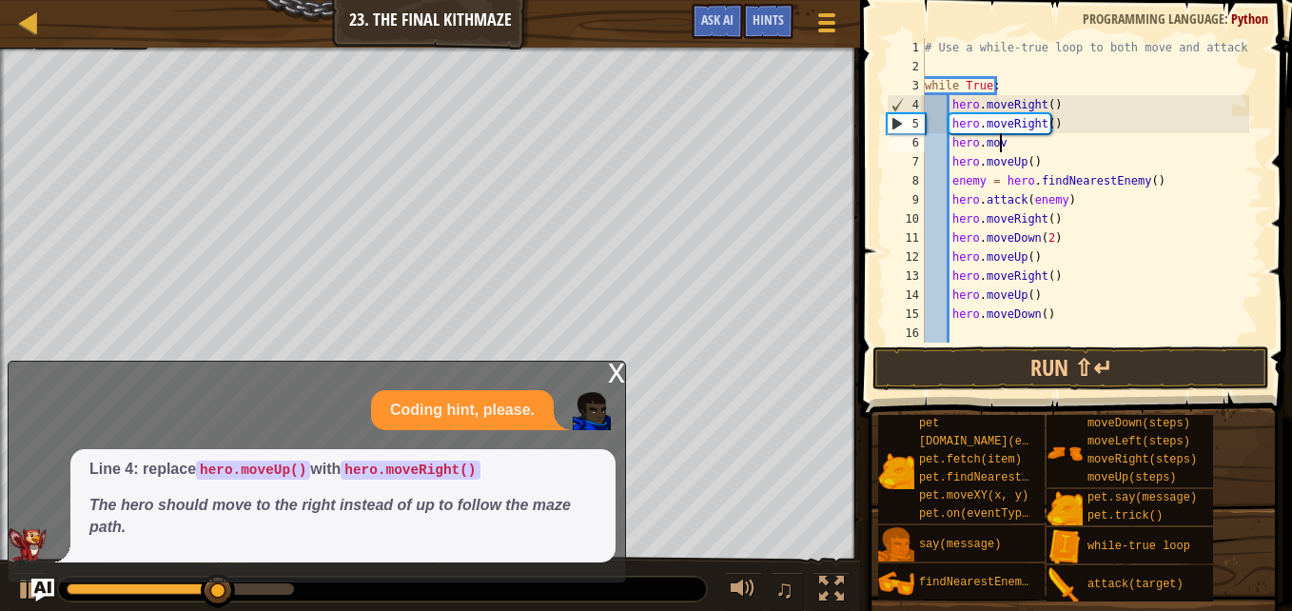
type textarea "h"
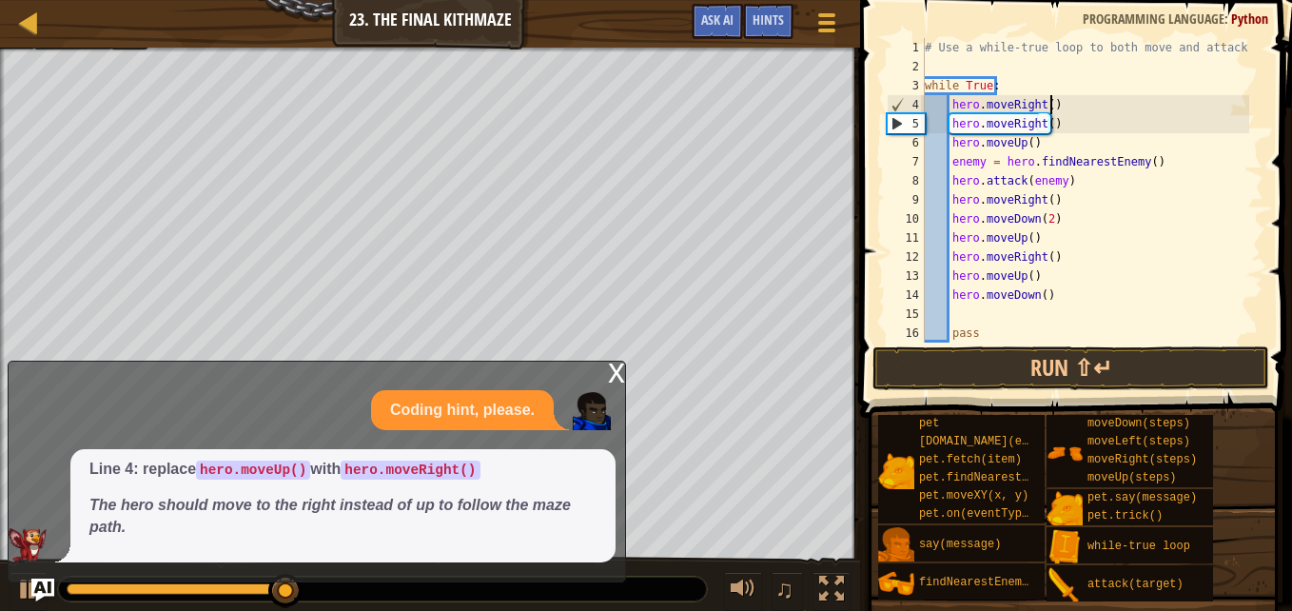
click at [1058, 95] on div "# Use a while-true loop to both move and attack. while True : hero . moveRight …" at bounding box center [1085, 209] width 328 height 342
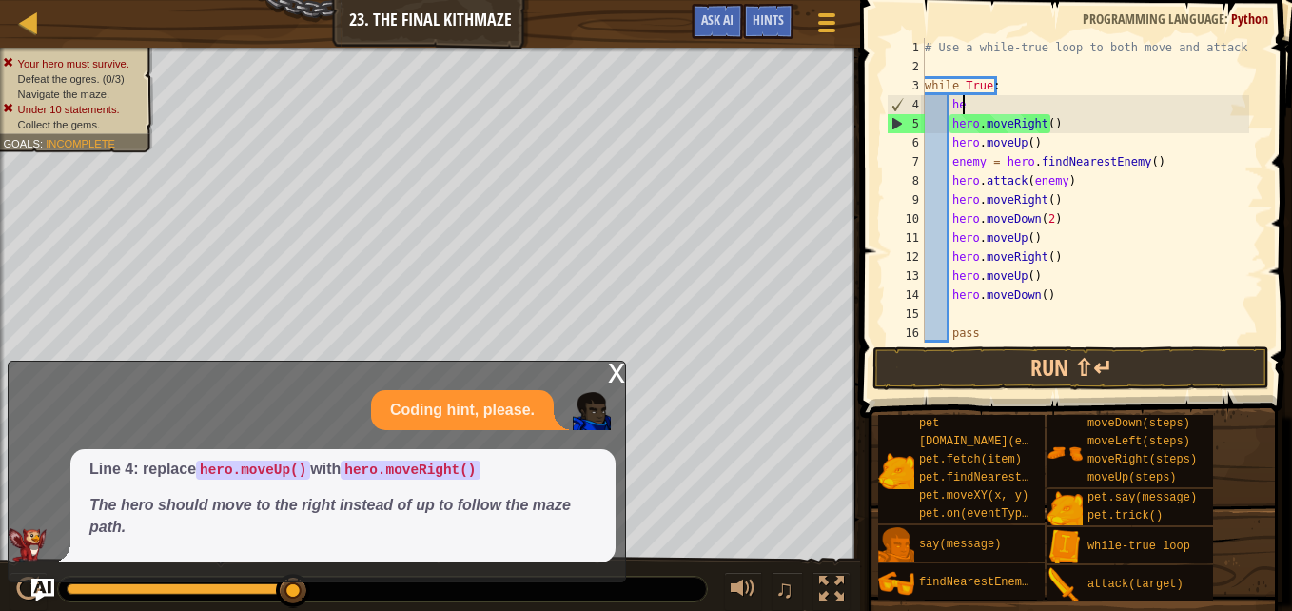
type textarea "h"
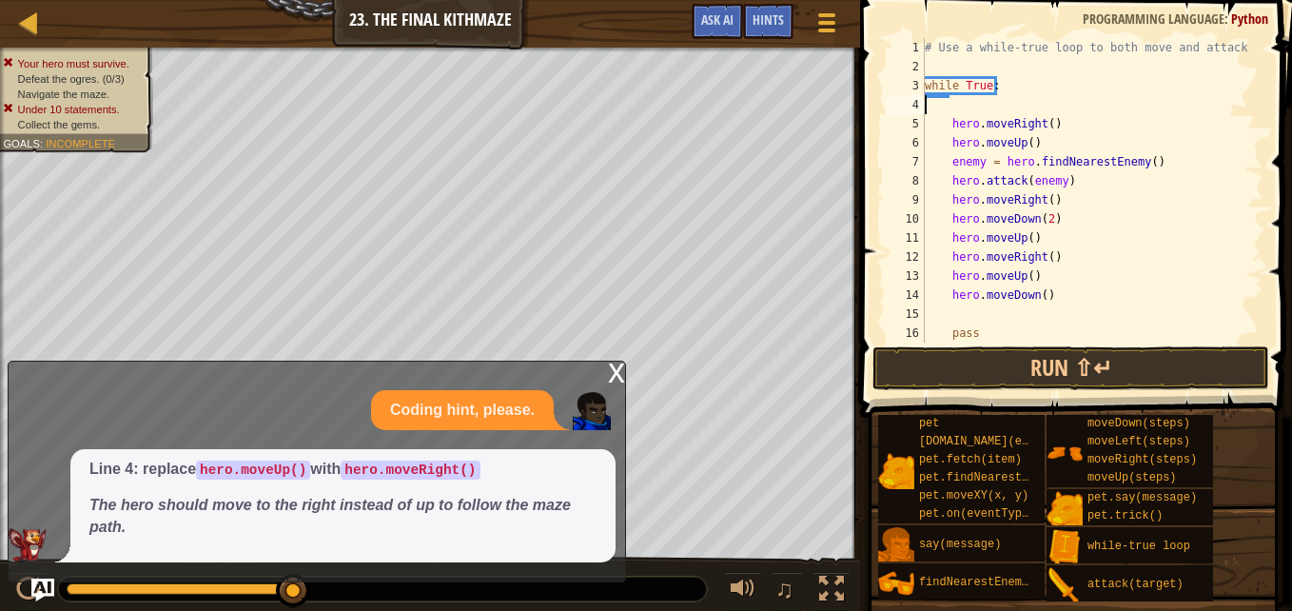
type textarea "while True:"
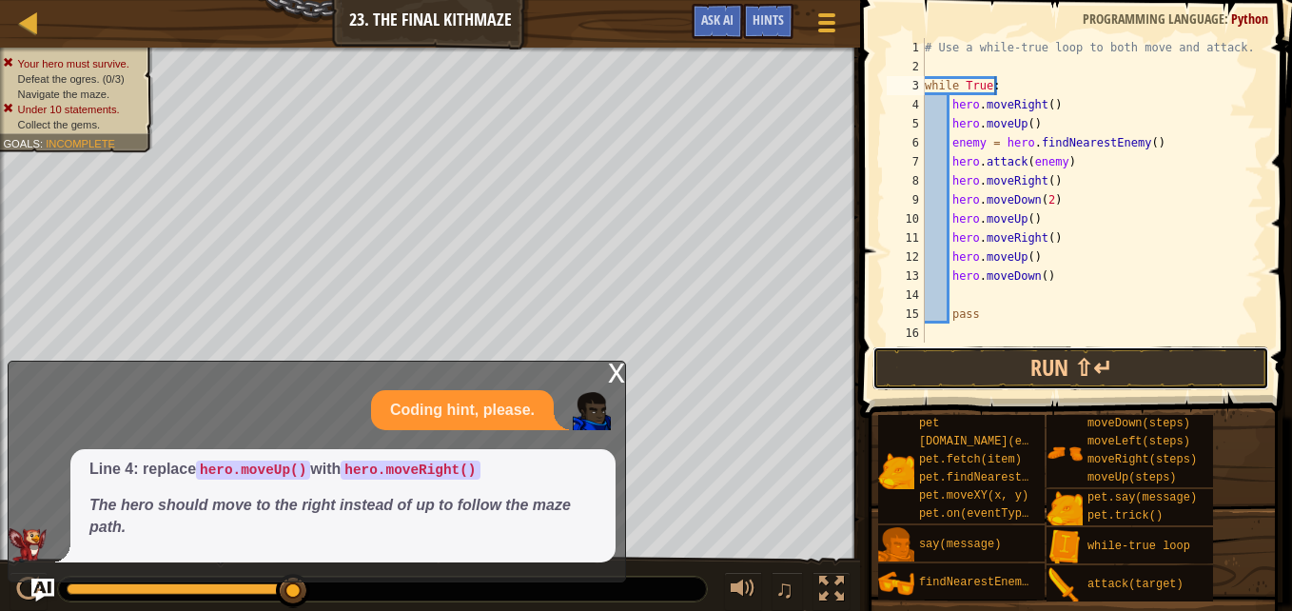
click at [1043, 353] on button "Run ⇧↵" at bounding box center [1070, 368] width 397 height 44
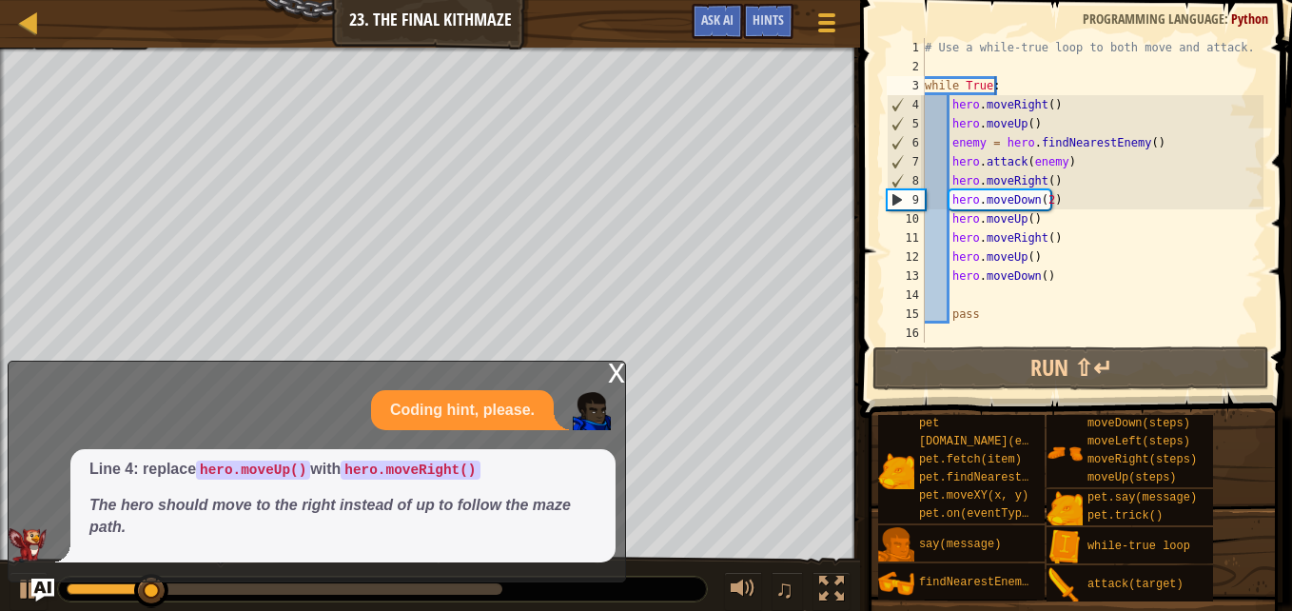
click at [611, 380] on div "x" at bounding box center [616, 370] width 17 height 19
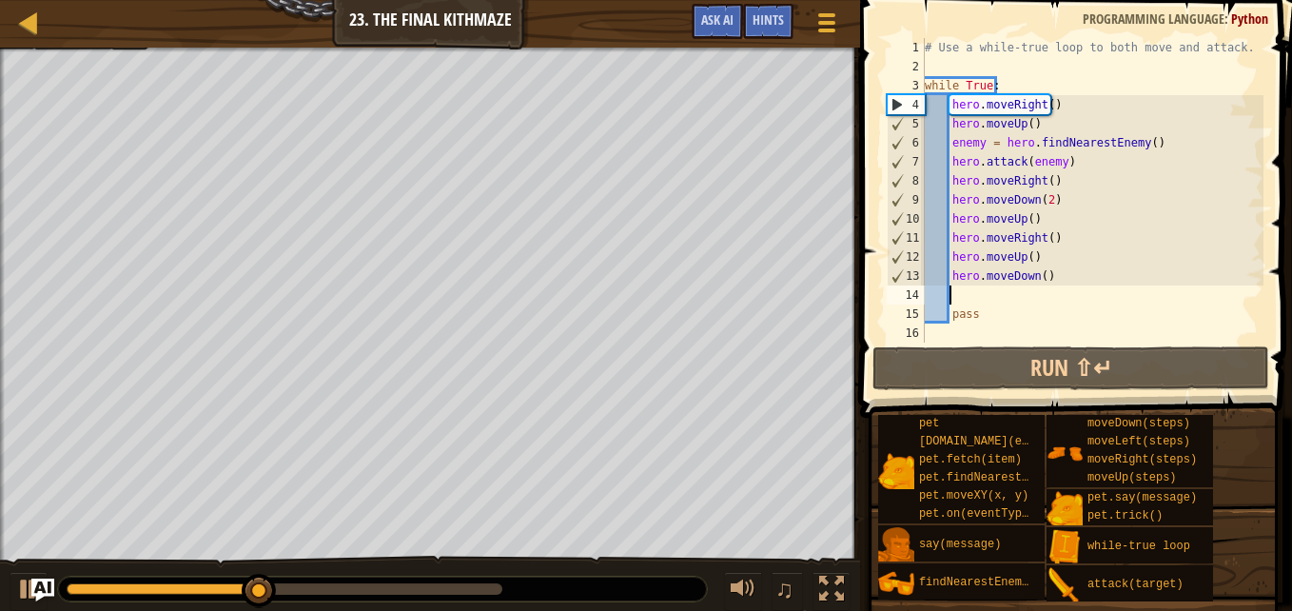
click at [959, 287] on div "# Use a while-true loop to both move and attack. while True : hero . moveRight …" at bounding box center [1092, 209] width 342 height 342
type textarea "h"
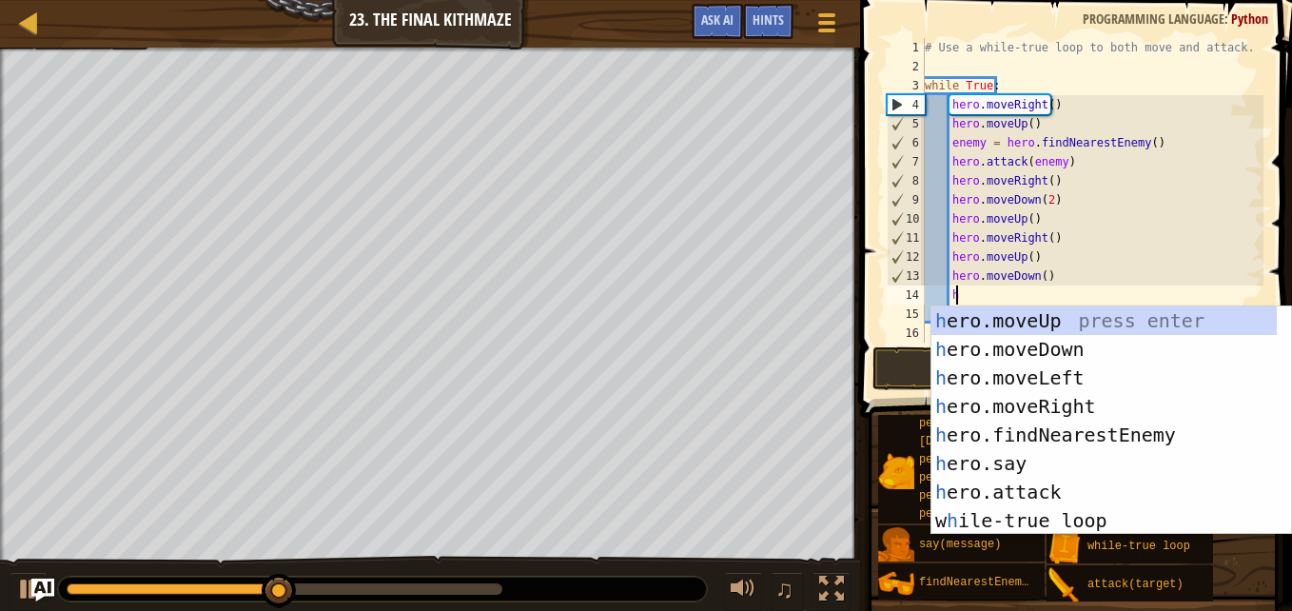
scroll to position [9, 2]
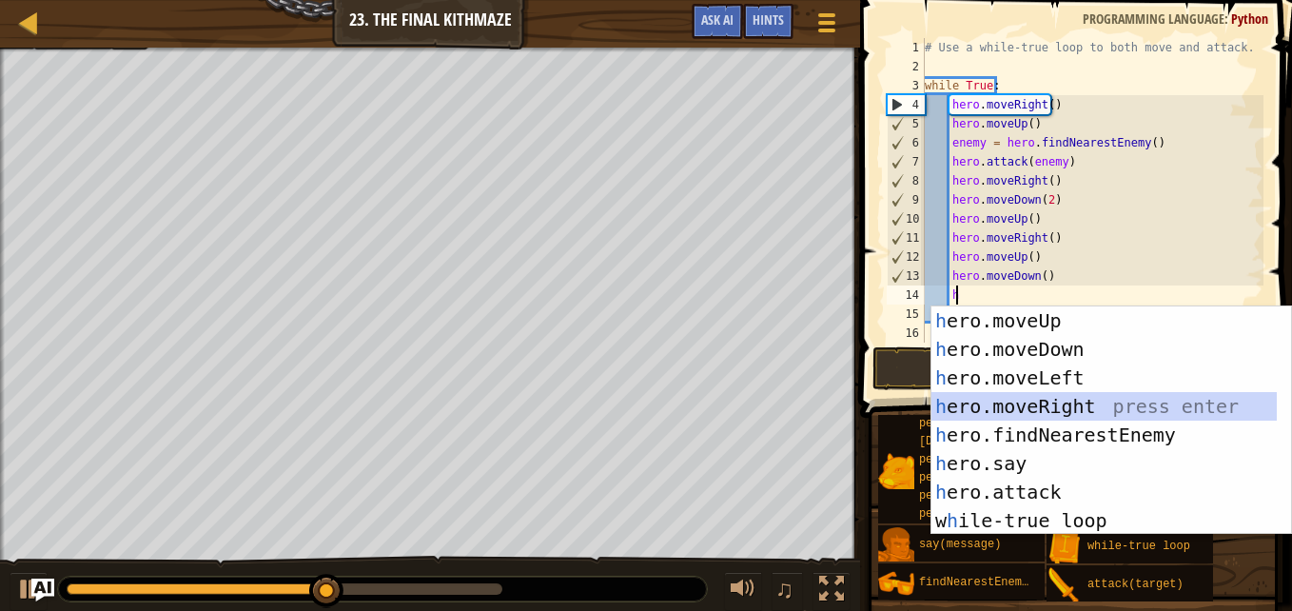
click at [973, 403] on div "h ero.moveUp press enter h ero.moveDown press enter h ero.moveLeft press enter …" at bounding box center [1103, 448] width 345 height 285
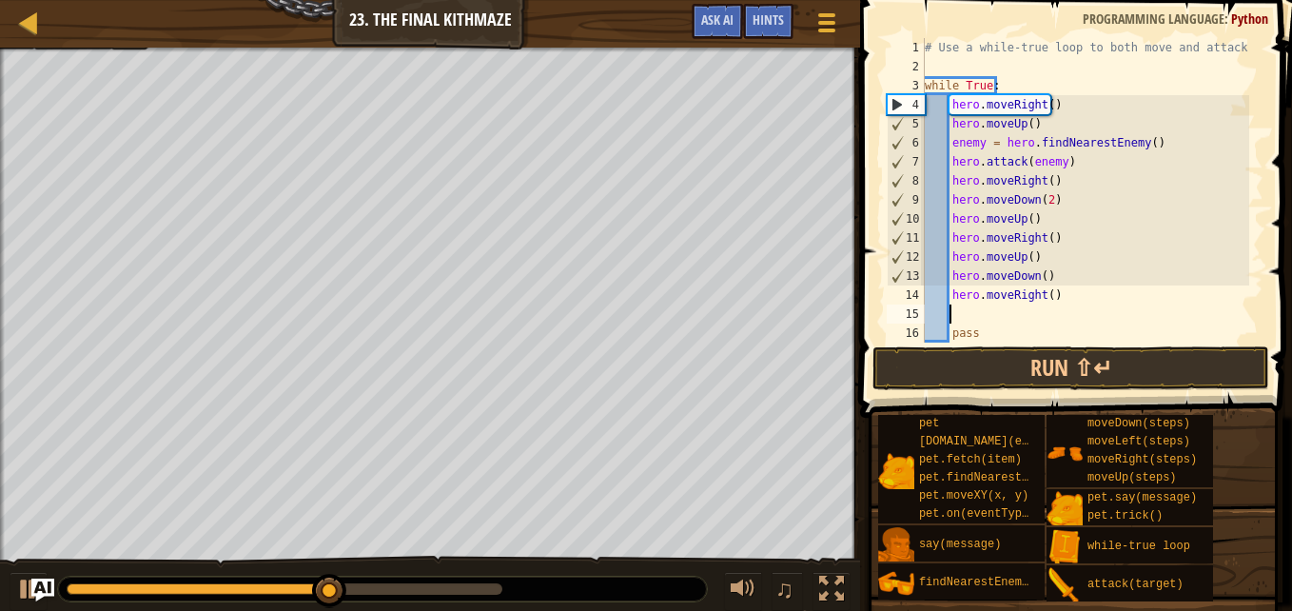
scroll to position [9, 1]
click at [969, 377] on button "Run ⇧↵" at bounding box center [1070, 368] width 397 height 44
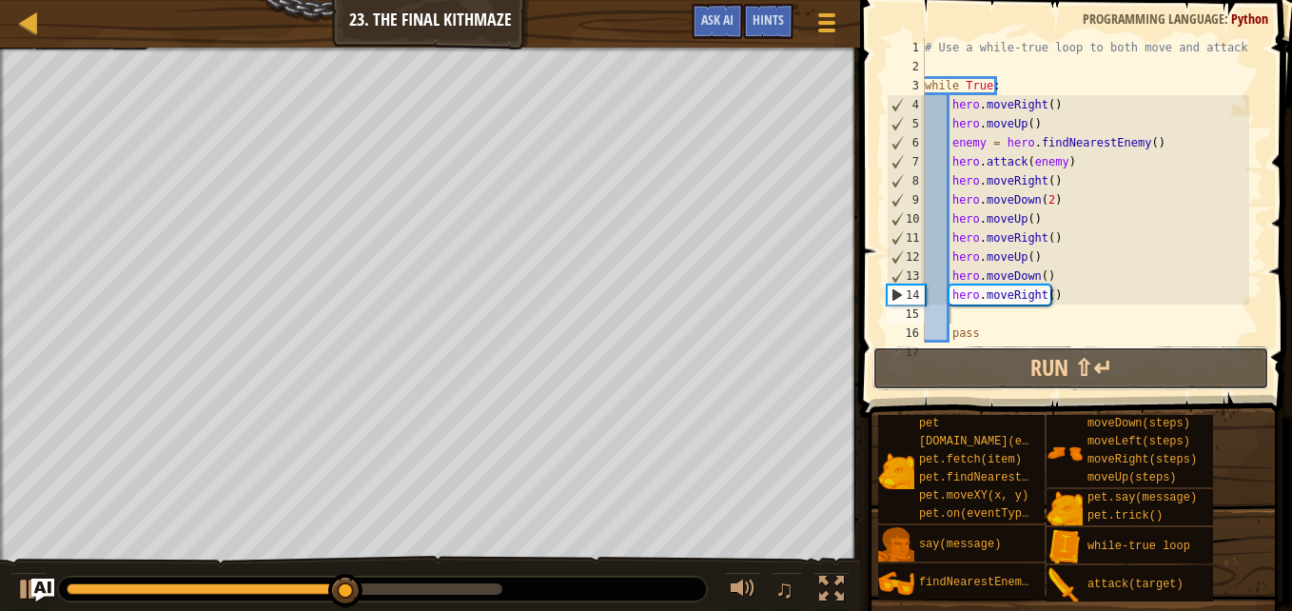
click at [1078, 354] on button "Run ⇧↵" at bounding box center [1070, 368] width 397 height 44
click at [1044, 273] on div "# Use a while-true loop to both move and attack. while True : hero . moveRight …" at bounding box center [1085, 209] width 328 height 342
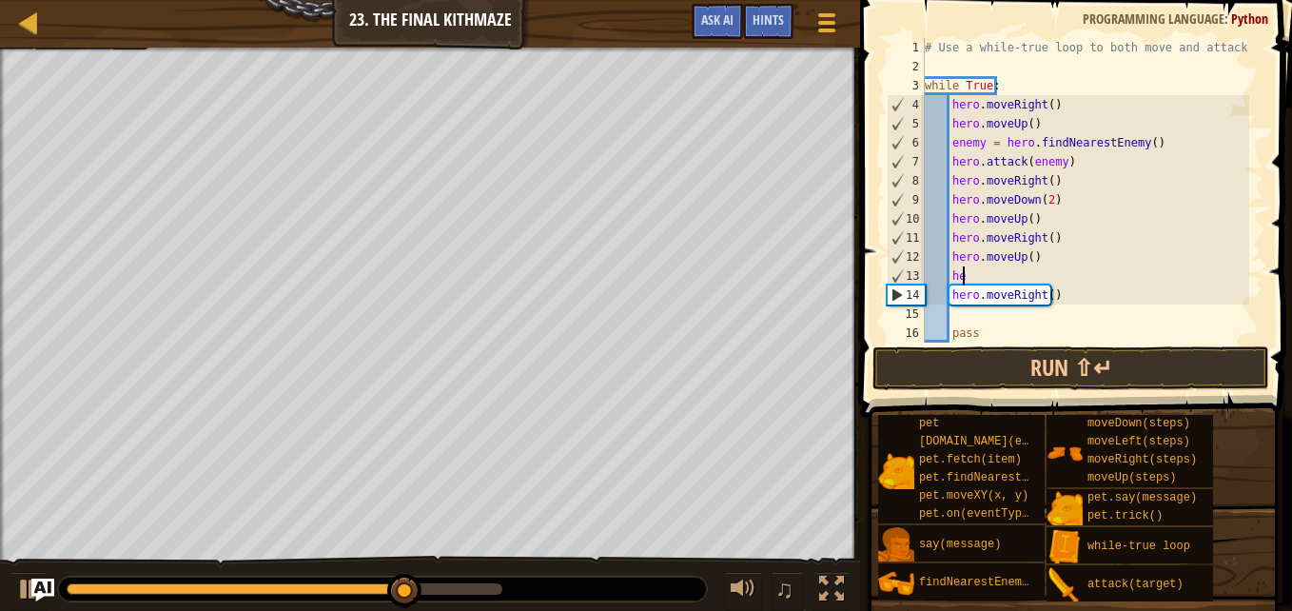
type textarea "h"
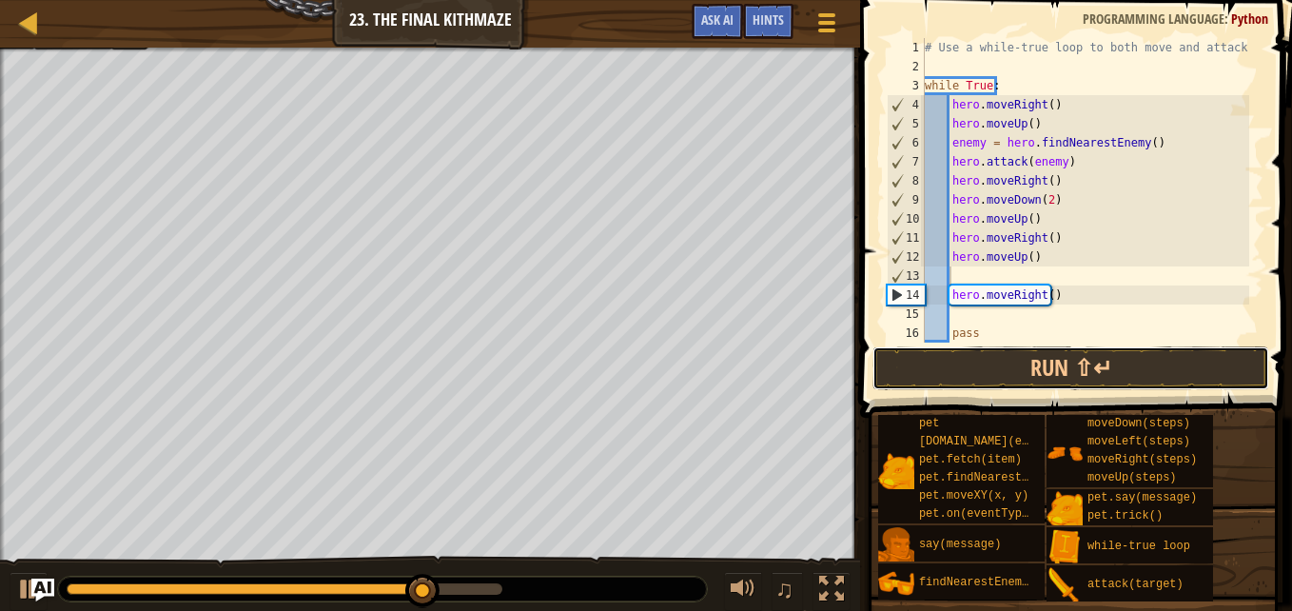
click at [1040, 360] on button "Run ⇧↵" at bounding box center [1070, 368] width 397 height 44
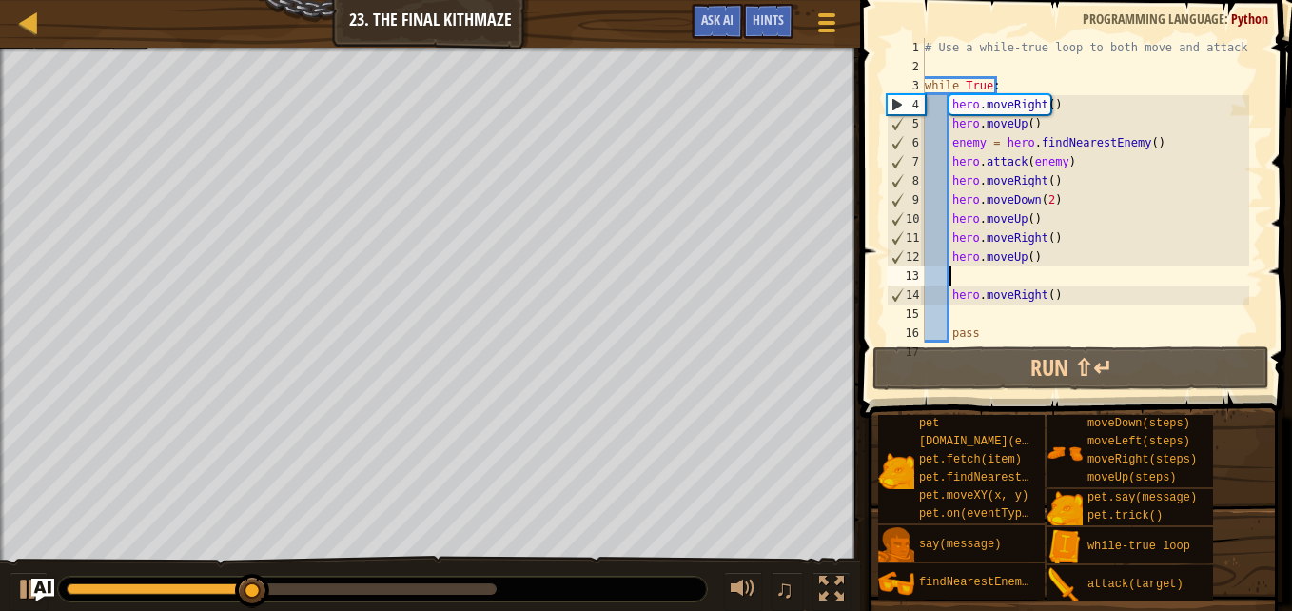
type textarea "h"
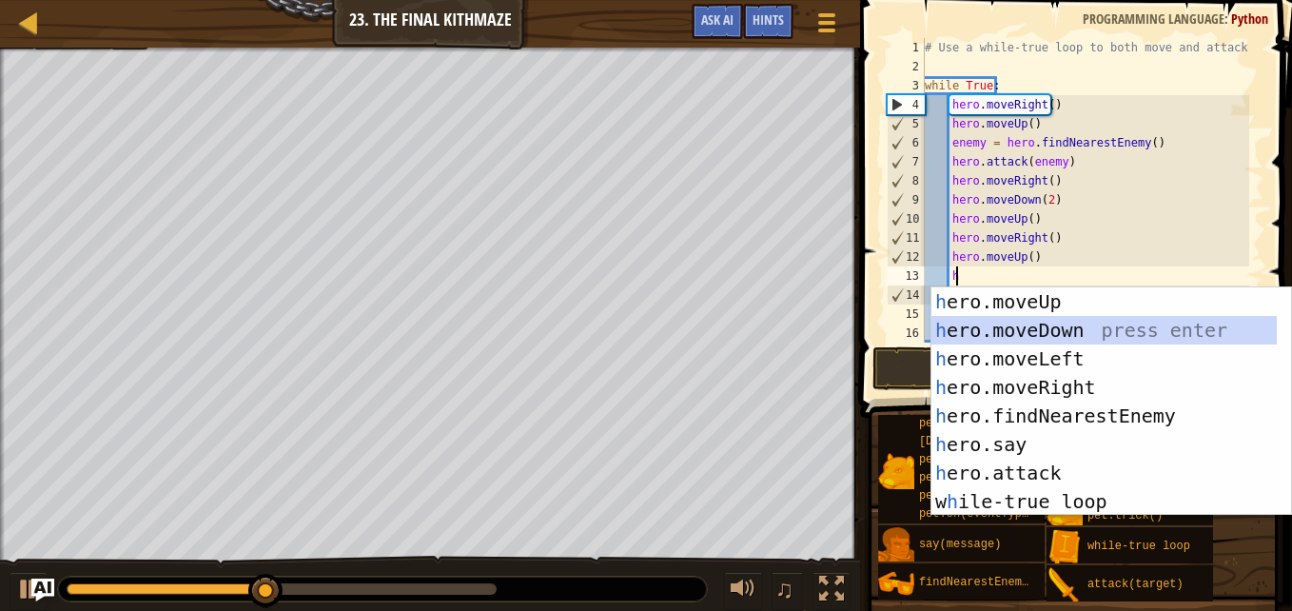
click at [984, 326] on div "h ero.moveUp press enter h ero.moveDown press enter h ero.moveLeft press enter …" at bounding box center [1103, 429] width 345 height 285
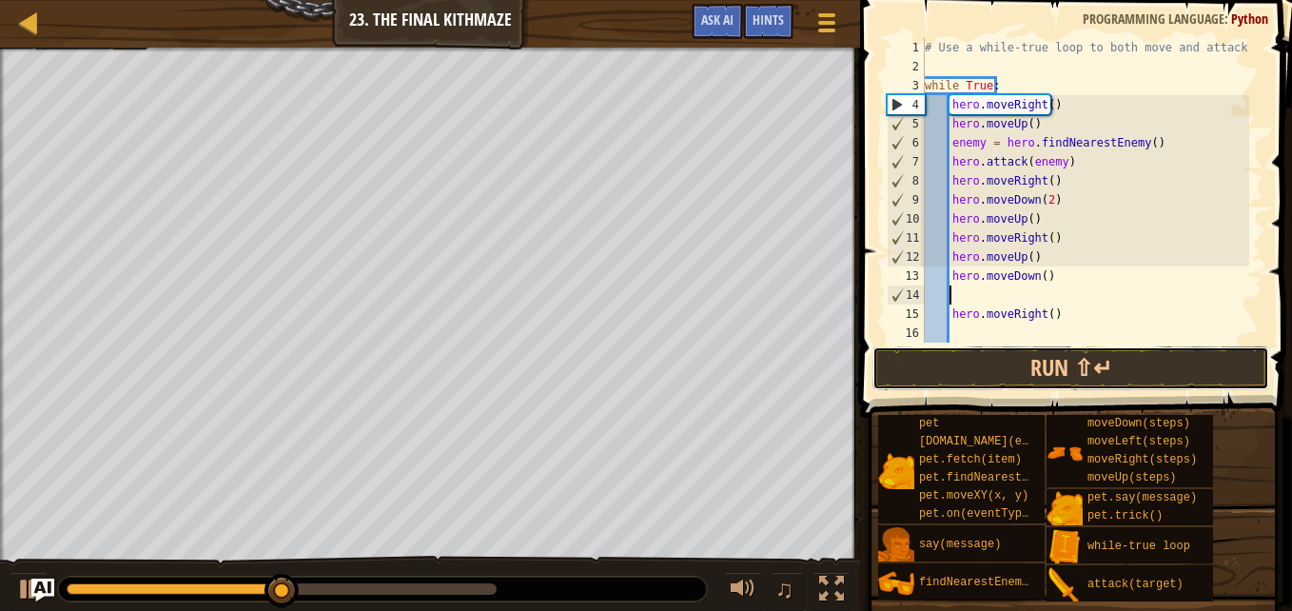
click at [993, 371] on button "Run ⇧↵" at bounding box center [1070, 368] width 397 height 44
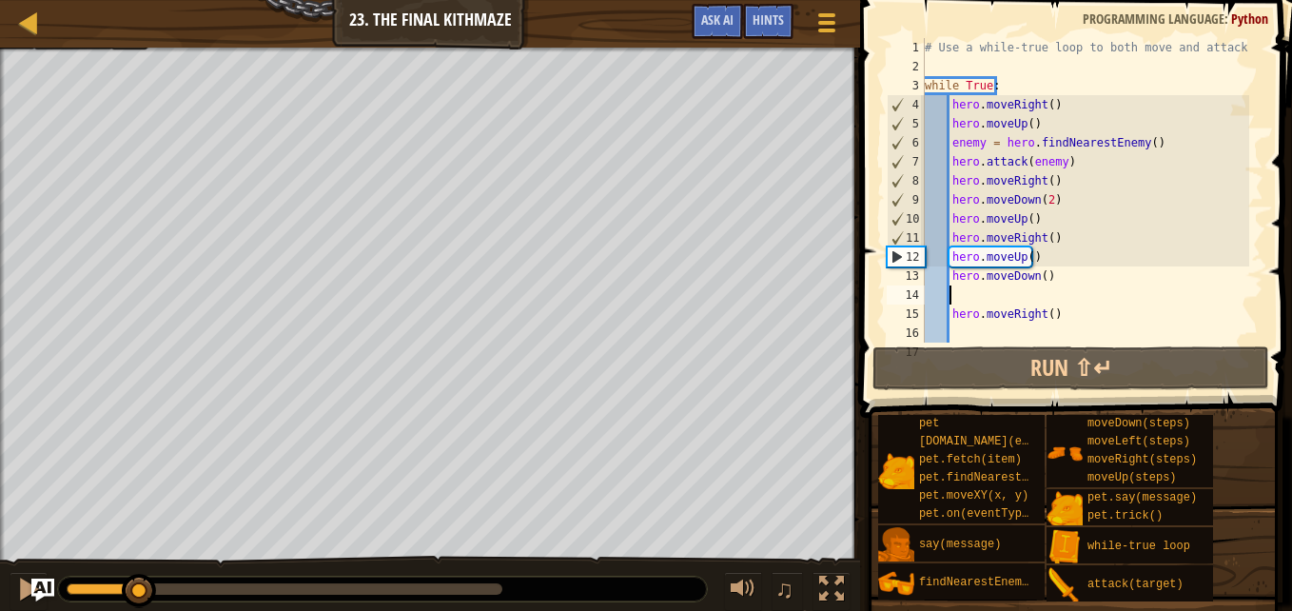
drag, startPoint x: 306, startPoint y: 583, endPoint x: 120, endPoint y: 561, distance: 187.7
click at [120, 561] on div "♫" at bounding box center [430, 583] width 860 height 57
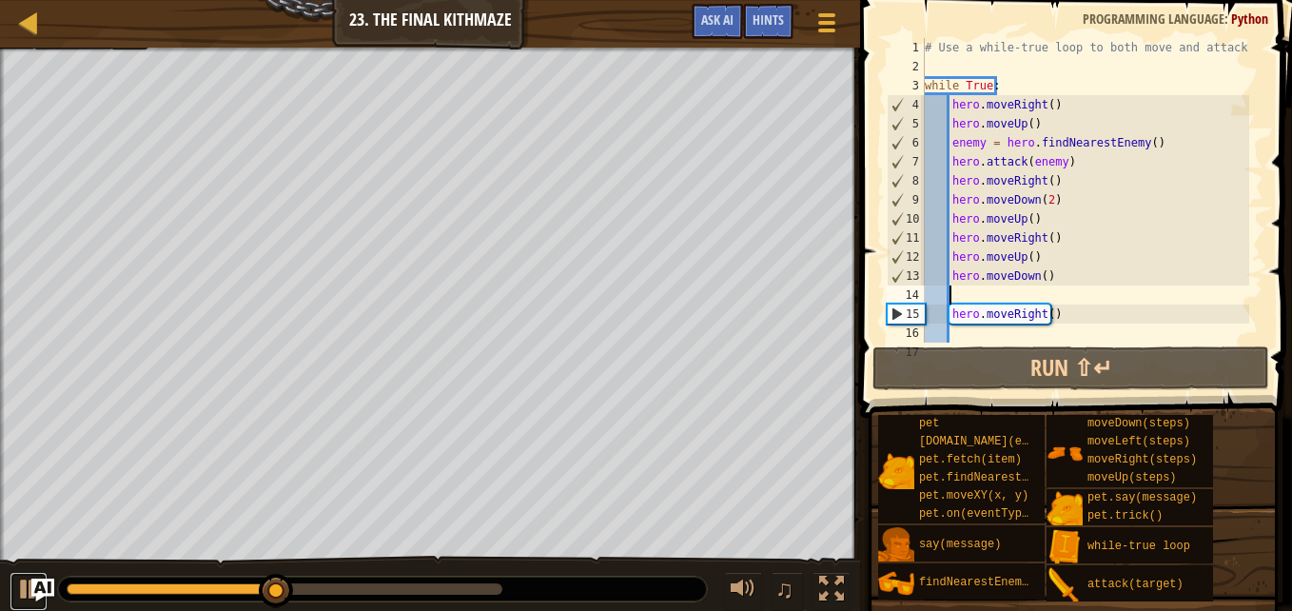
click at [14, 578] on button at bounding box center [29, 591] width 38 height 39
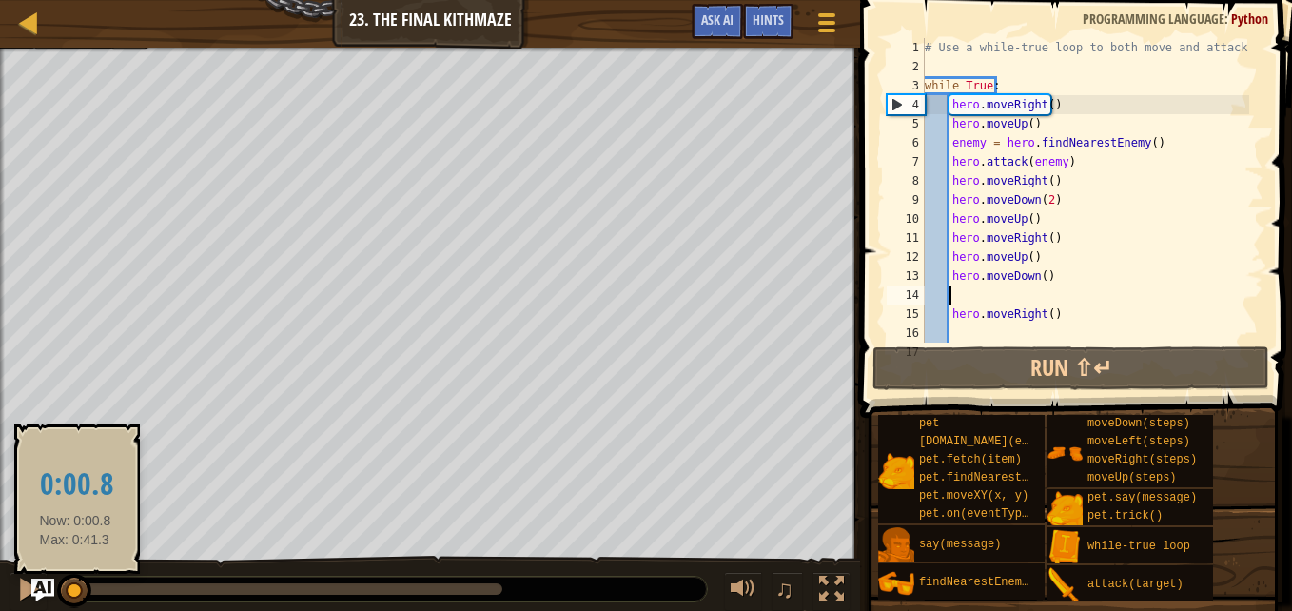
click at [75, 584] on div at bounding box center [71, 588] width 9 height 11
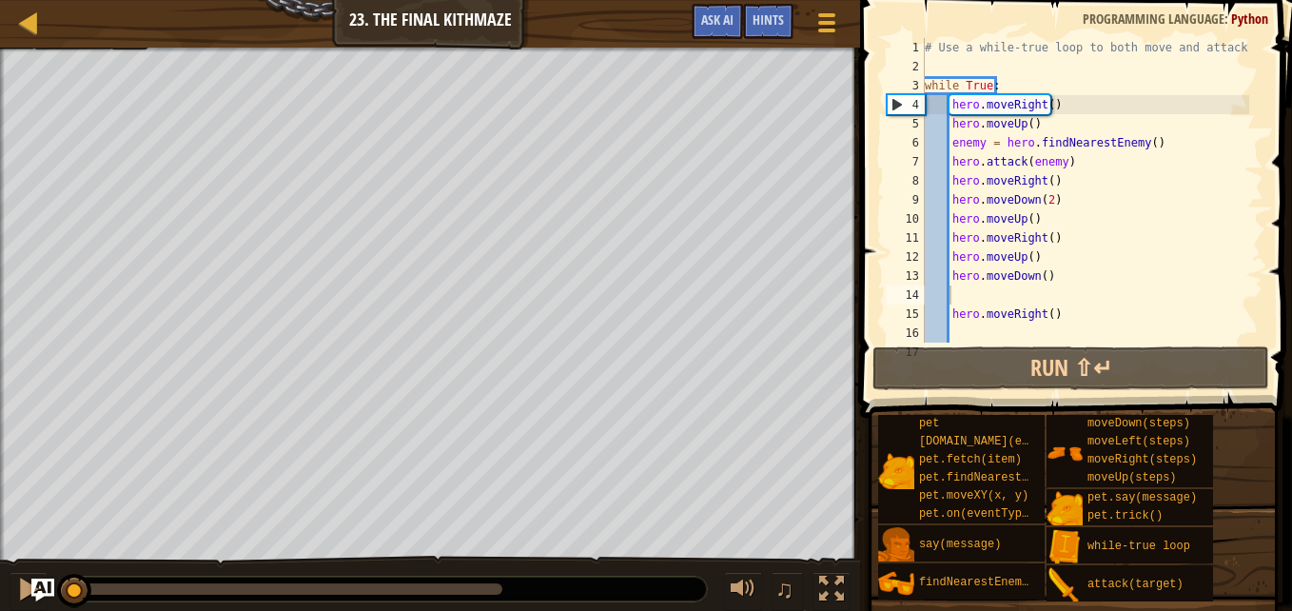
click at [6, 588] on div "♫" at bounding box center [430, 583] width 860 height 57
click at [24, 586] on div at bounding box center [28, 588] width 25 height 25
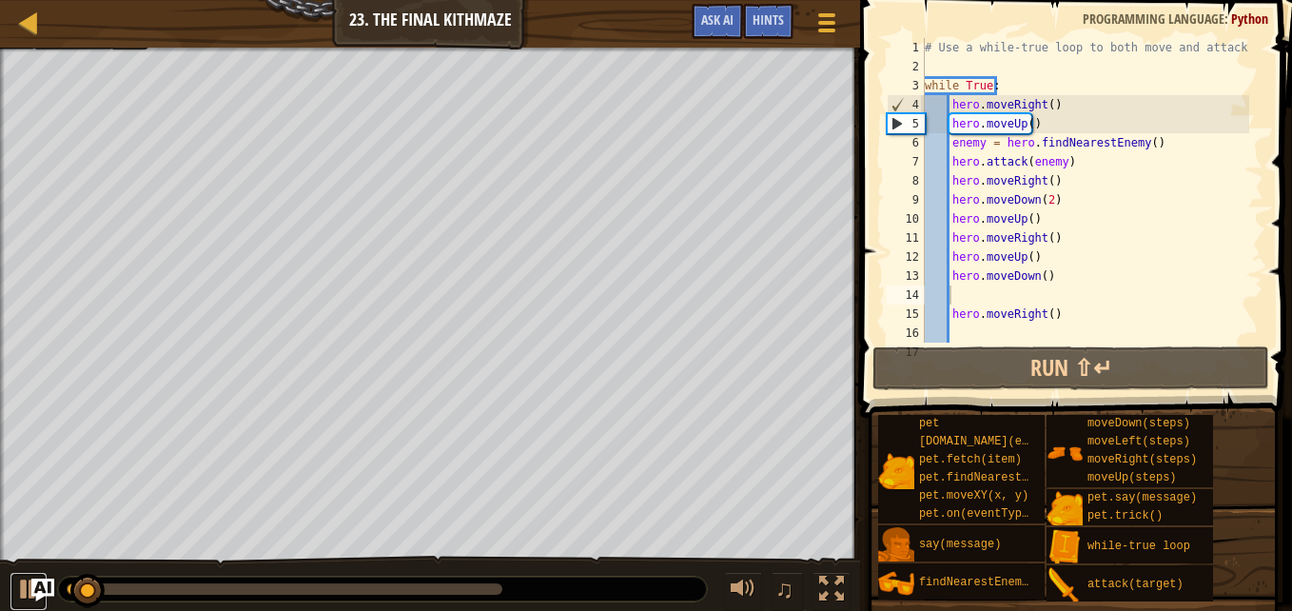
click at [24, 586] on div at bounding box center [28, 588] width 25 height 25
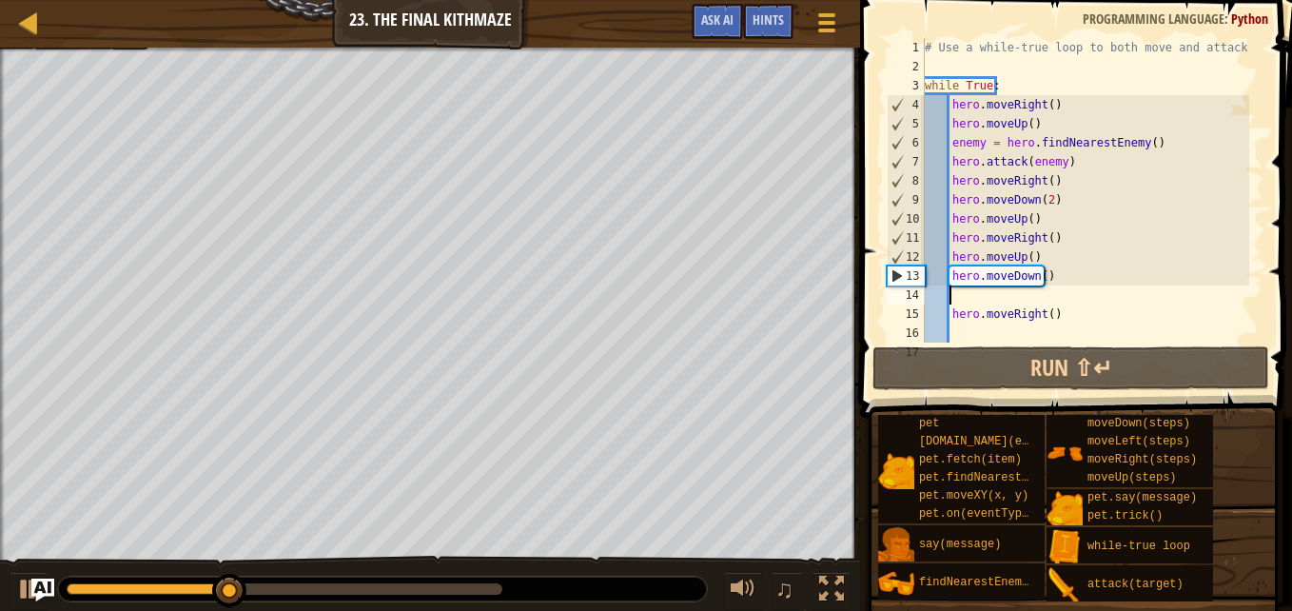
type textarea "hero.moveDown()"
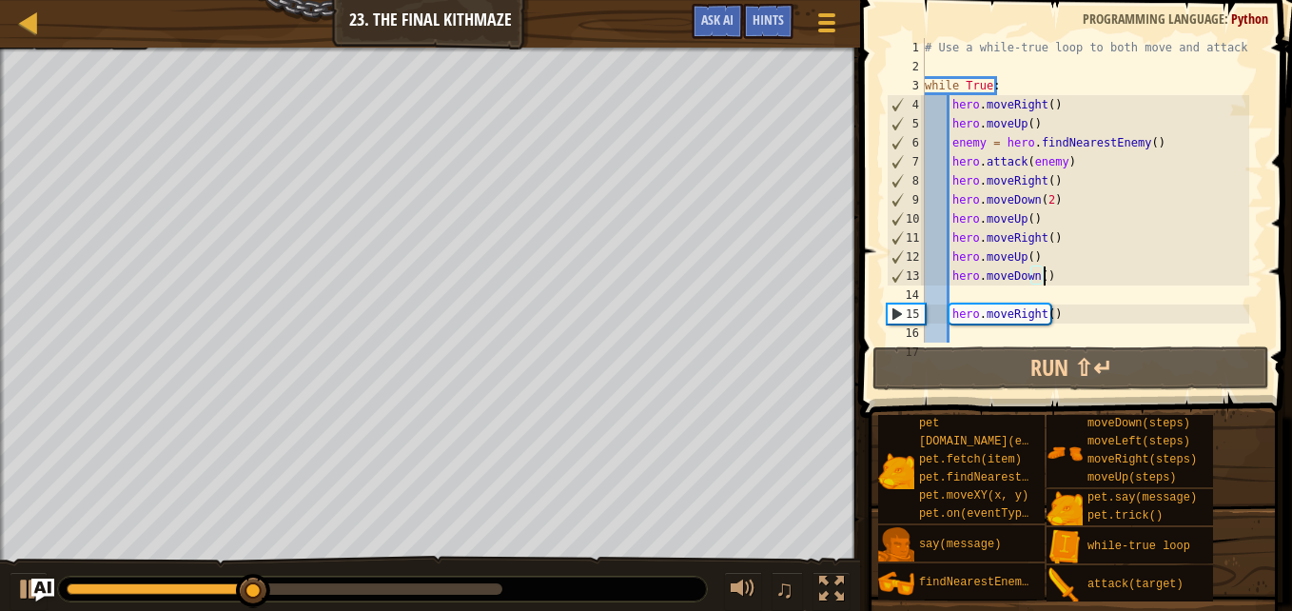
drag, startPoint x: 1047, startPoint y: 281, endPoint x: 1000, endPoint y: 294, distance: 49.4
click at [1000, 294] on div "# Use a while-true loop to both move and attack. while True : hero . moveRight …" at bounding box center [1085, 209] width 328 height 342
click at [1043, 281] on div "# Use a while-true loop to both move and attack. while True : hero . moveRight …" at bounding box center [1085, 209] width 328 height 342
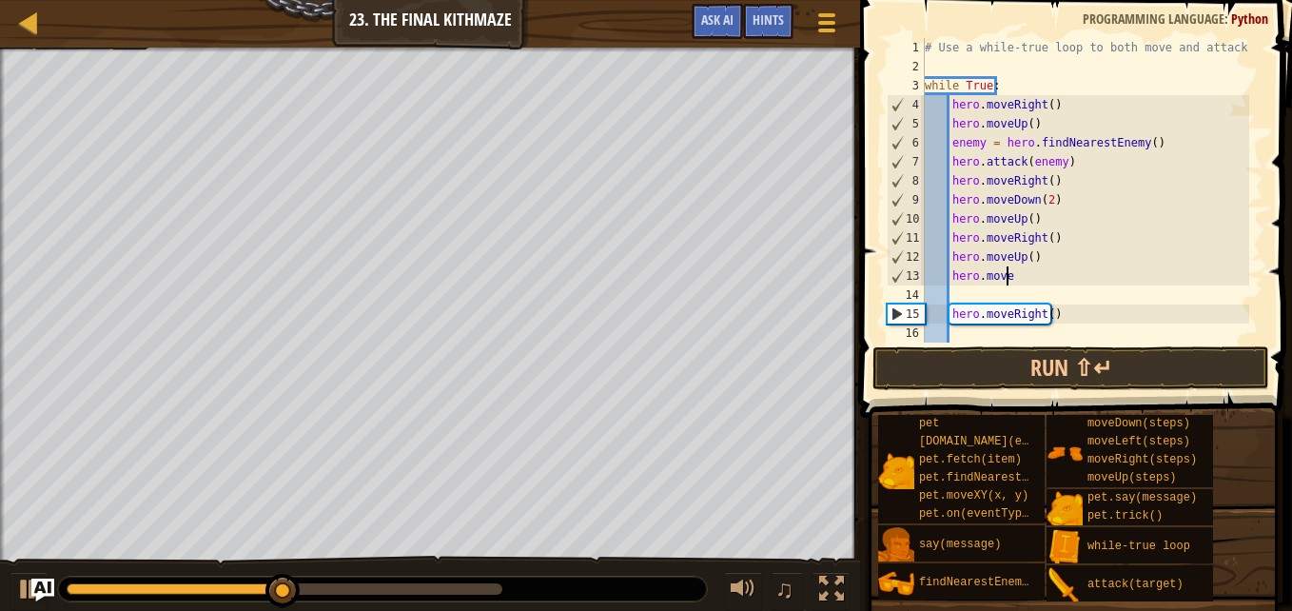
type textarea "h"
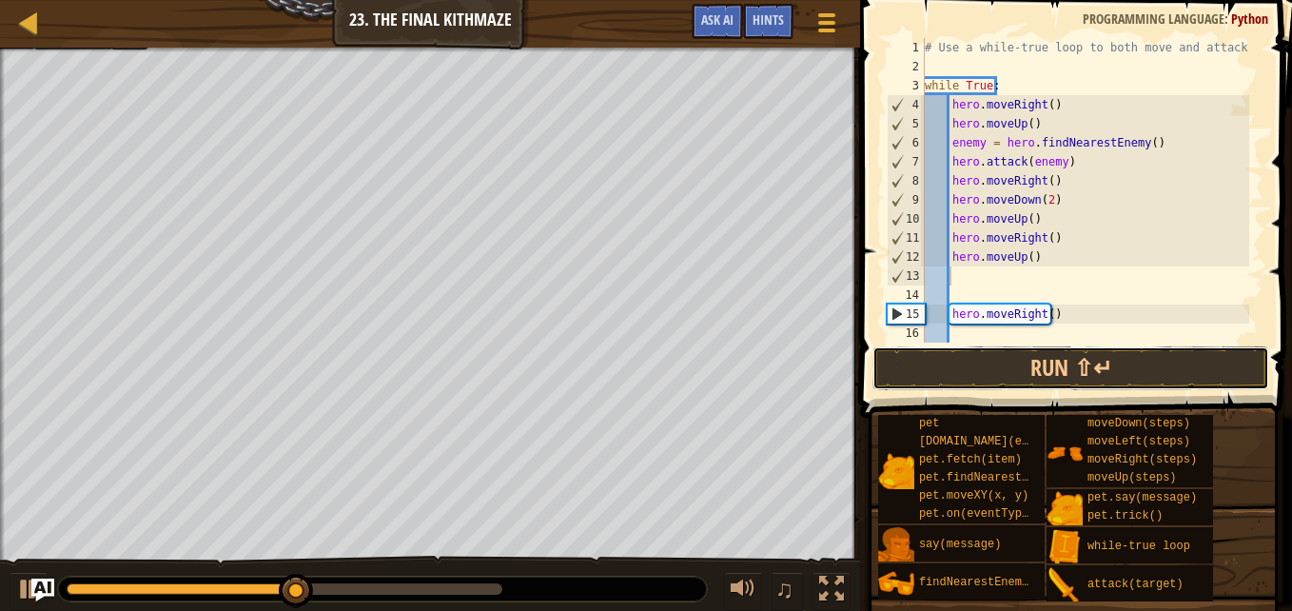
click at [1050, 361] on button "Run ⇧↵" at bounding box center [1070, 368] width 397 height 44
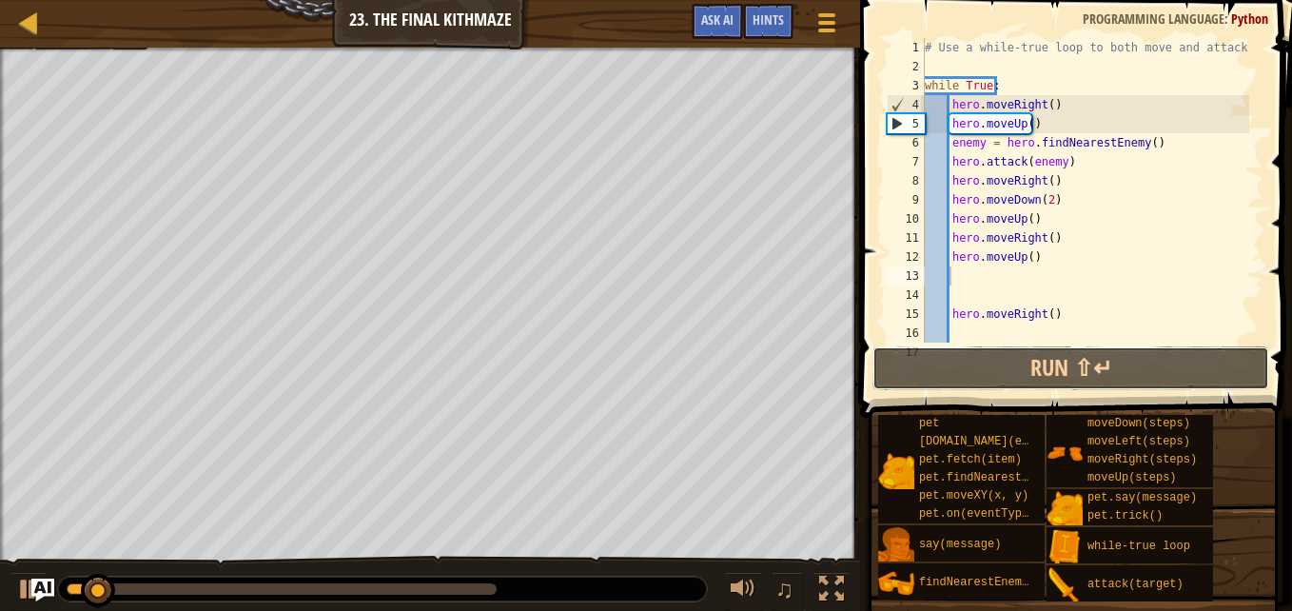
click at [1050, 361] on button "Run ⇧↵" at bounding box center [1070, 368] width 397 height 44
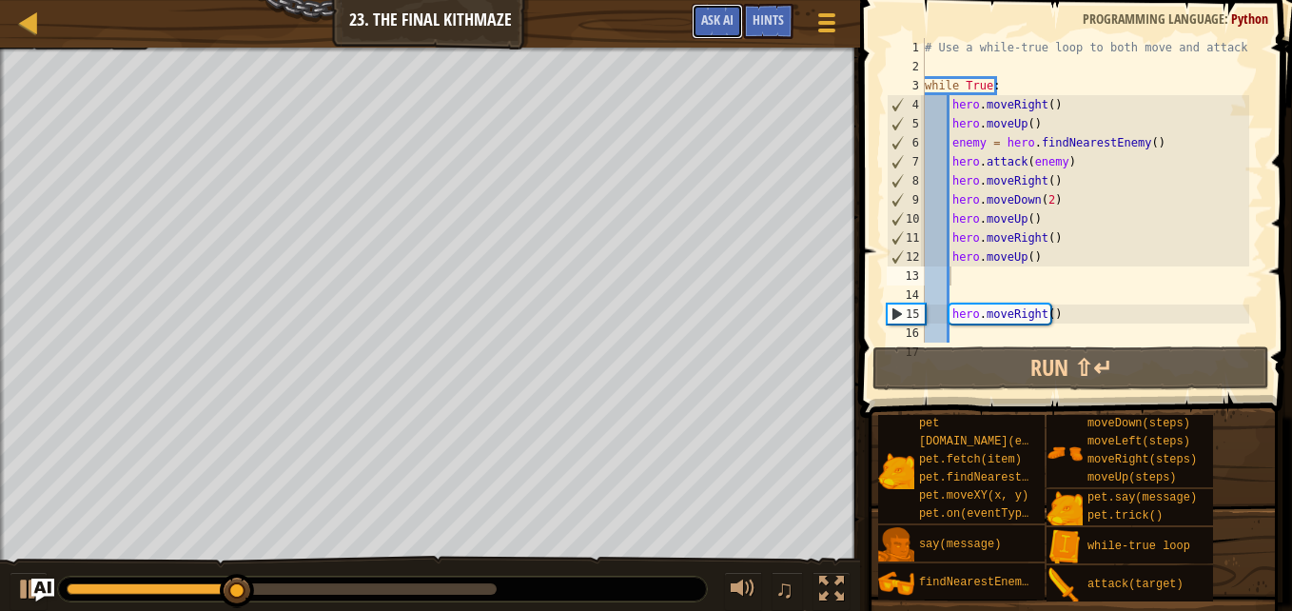
click at [716, 18] on span "Ask AI" at bounding box center [717, 19] width 32 height 18
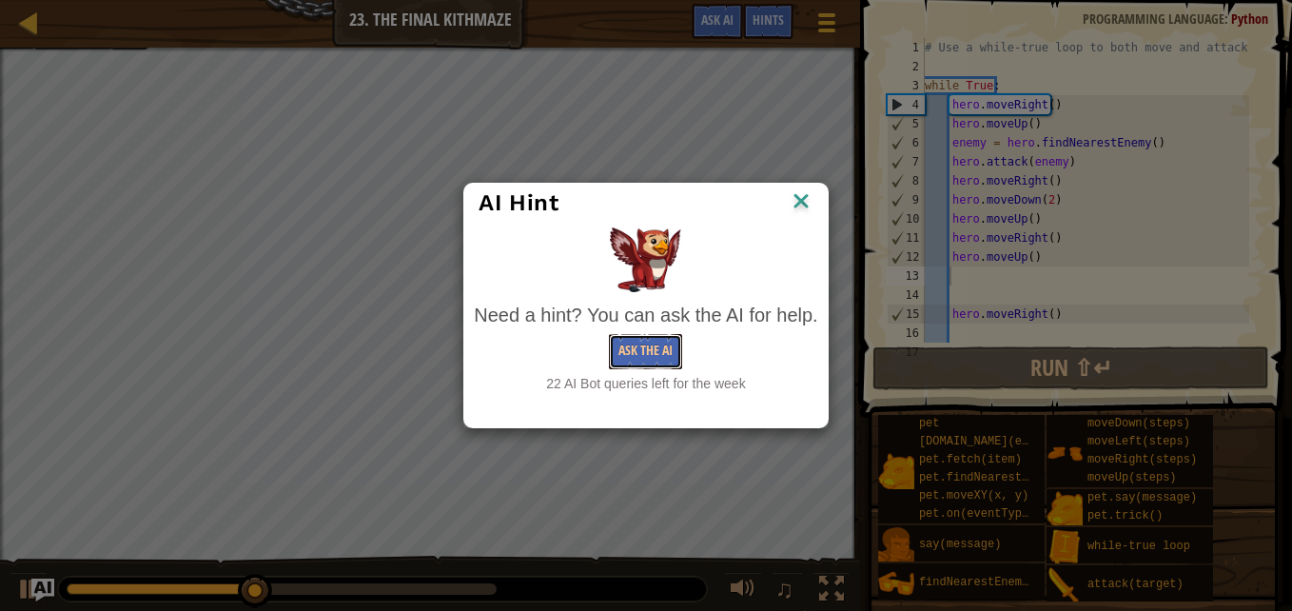
click at [663, 350] on button "Ask the AI" at bounding box center [645, 351] width 73 height 35
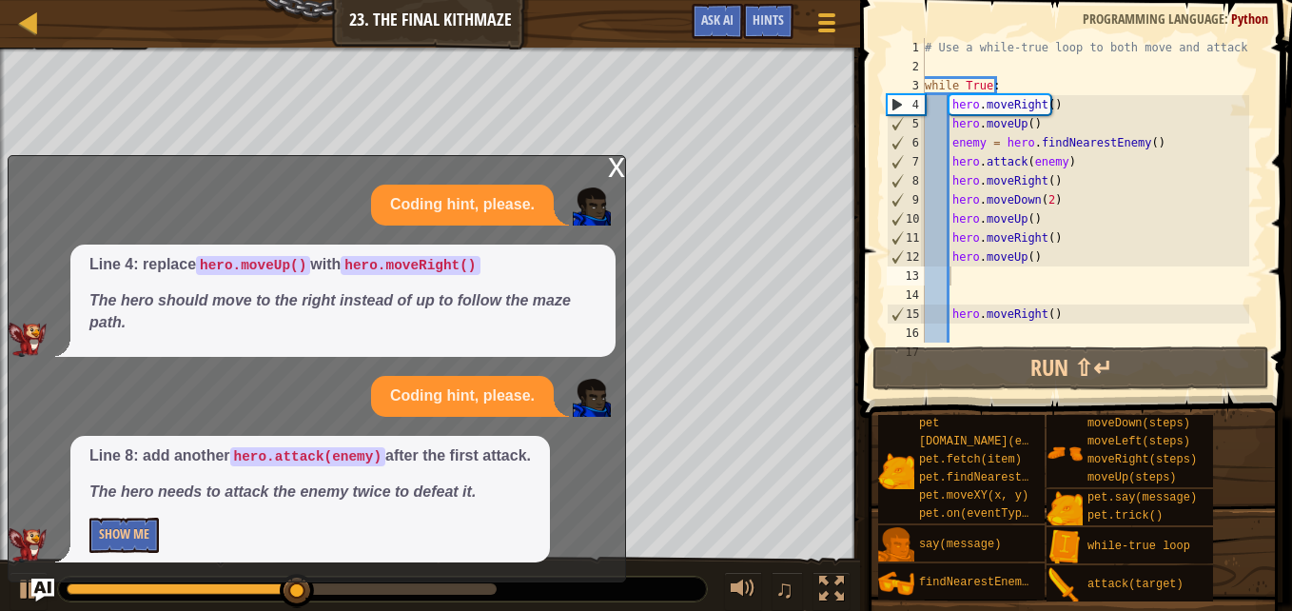
click at [111, 516] on div "Line 8: add another hero.attack(enemy) after the first attack. The hero needs t…" at bounding box center [309, 499] width 479 height 126
click at [139, 527] on button "Show Me" at bounding box center [123, 534] width 69 height 35
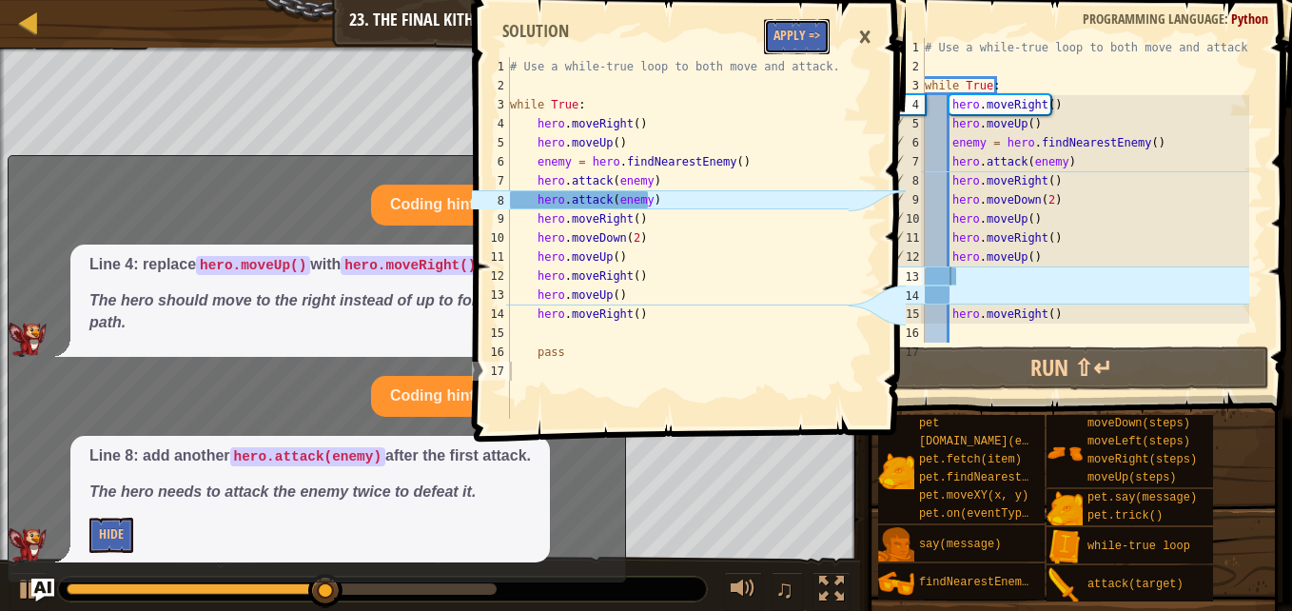
click at [784, 40] on button "Apply =>" at bounding box center [797, 36] width 66 height 35
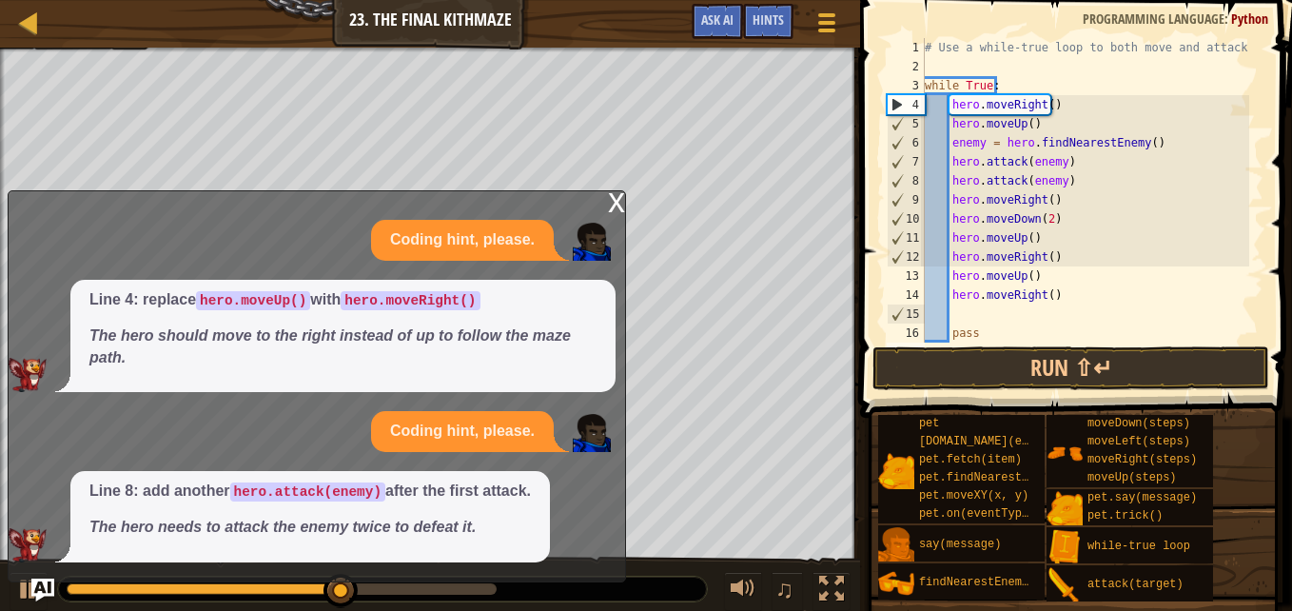
click at [452, 464] on div "Coding hint, please. Line 4: replace hero.moveUp() with hero.moveRight() The he…" at bounding box center [312, 391] width 607 height 342
click at [973, 360] on button "Run ⇧↵" at bounding box center [1070, 368] width 397 height 44
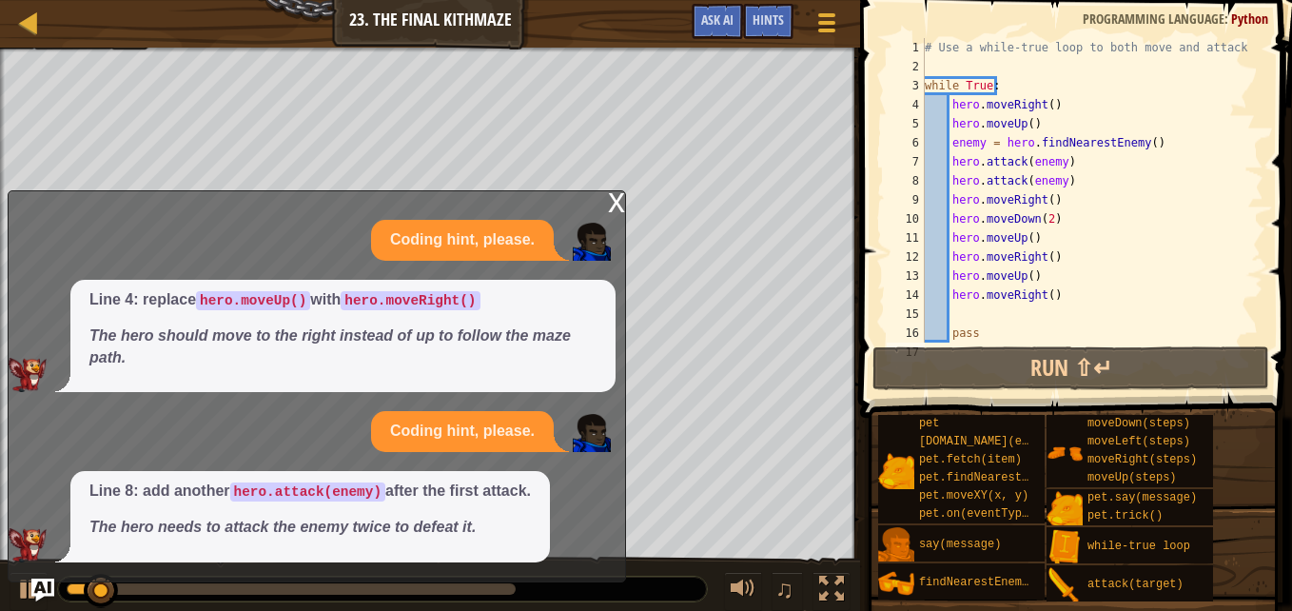
click at [617, 206] on div "x" at bounding box center [616, 200] width 17 height 19
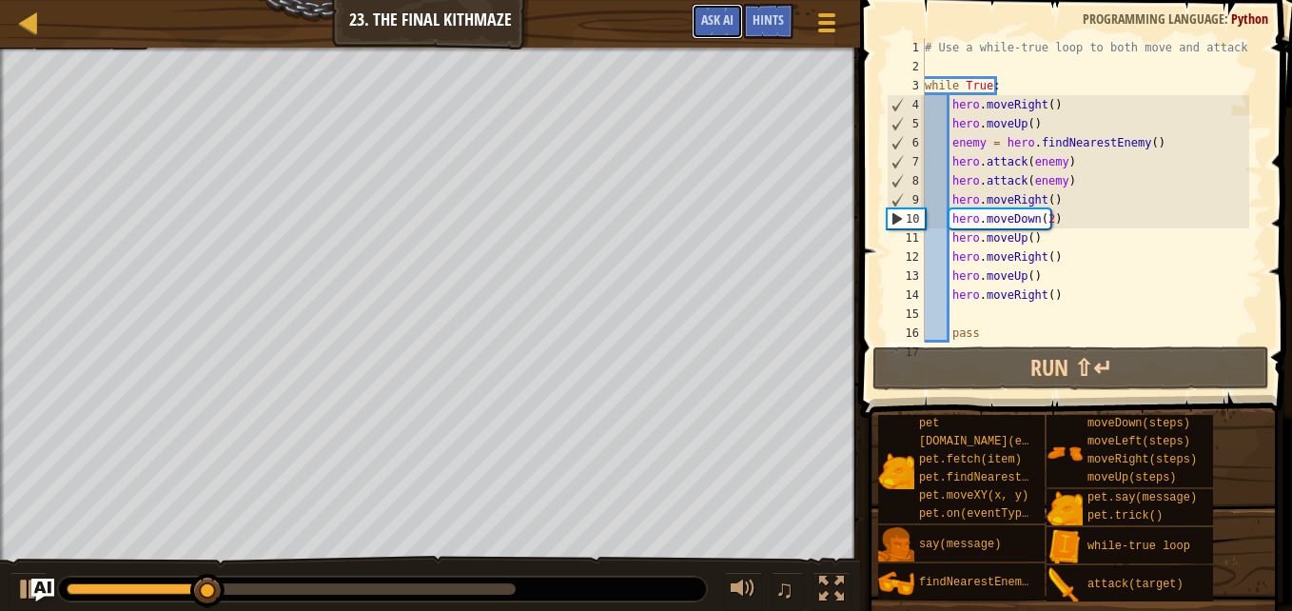
click at [713, 28] on span "Ask AI" at bounding box center [717, 19] width 32 height 18
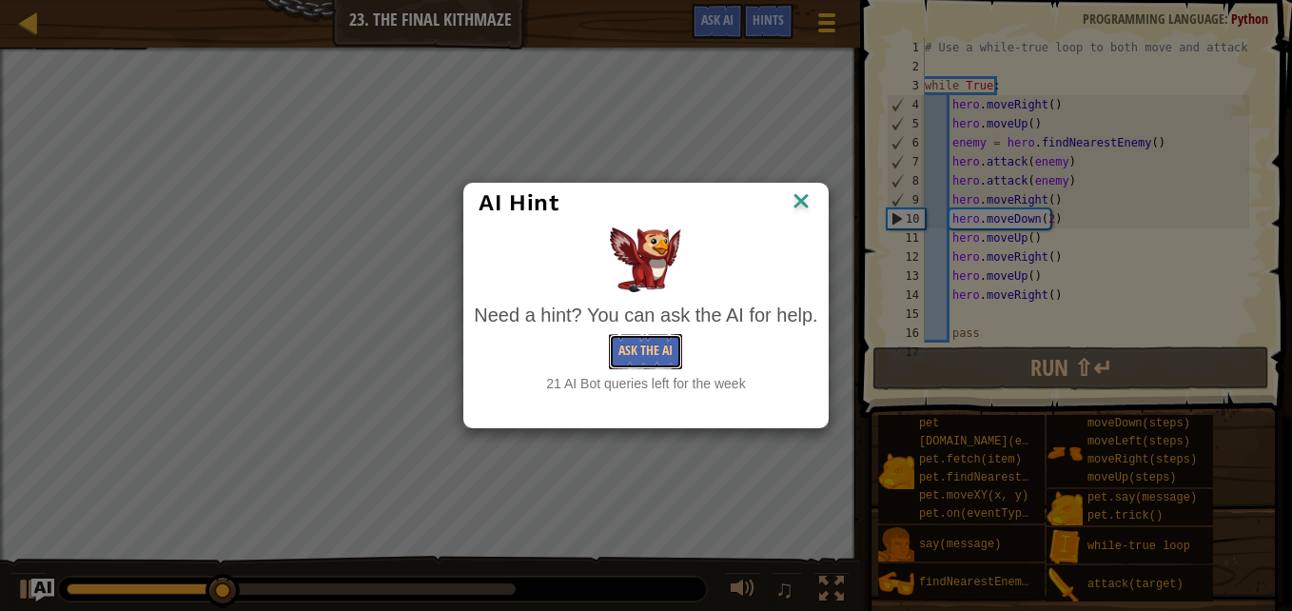
click at [657, 355] on button "Ask the AI" at bounding box center [645, 351] width 73 height 35
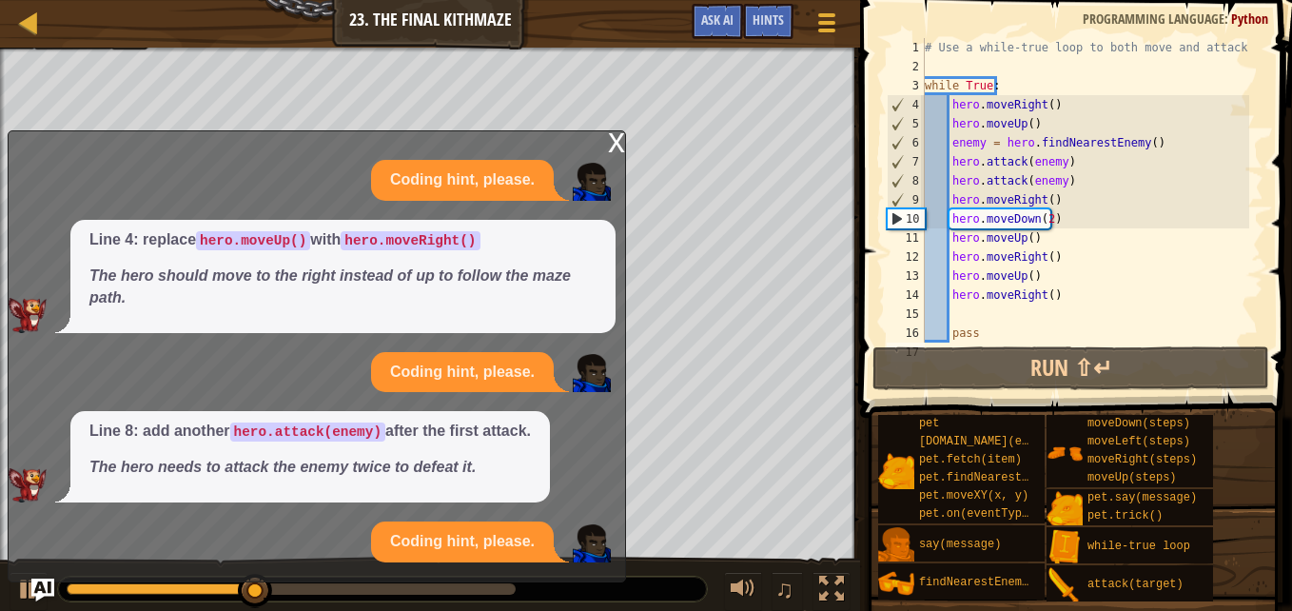
scroll to position [48, 0]
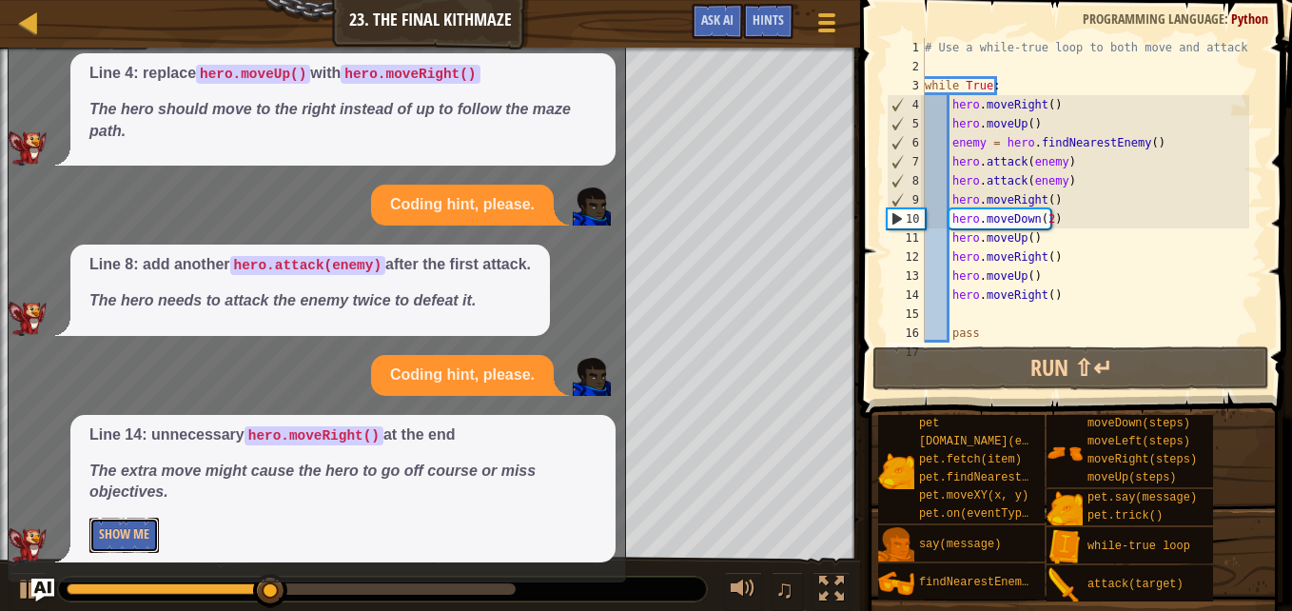
click at [130, 547] on button "Show Me" at bounding box center [123, 534] width 69 height 35
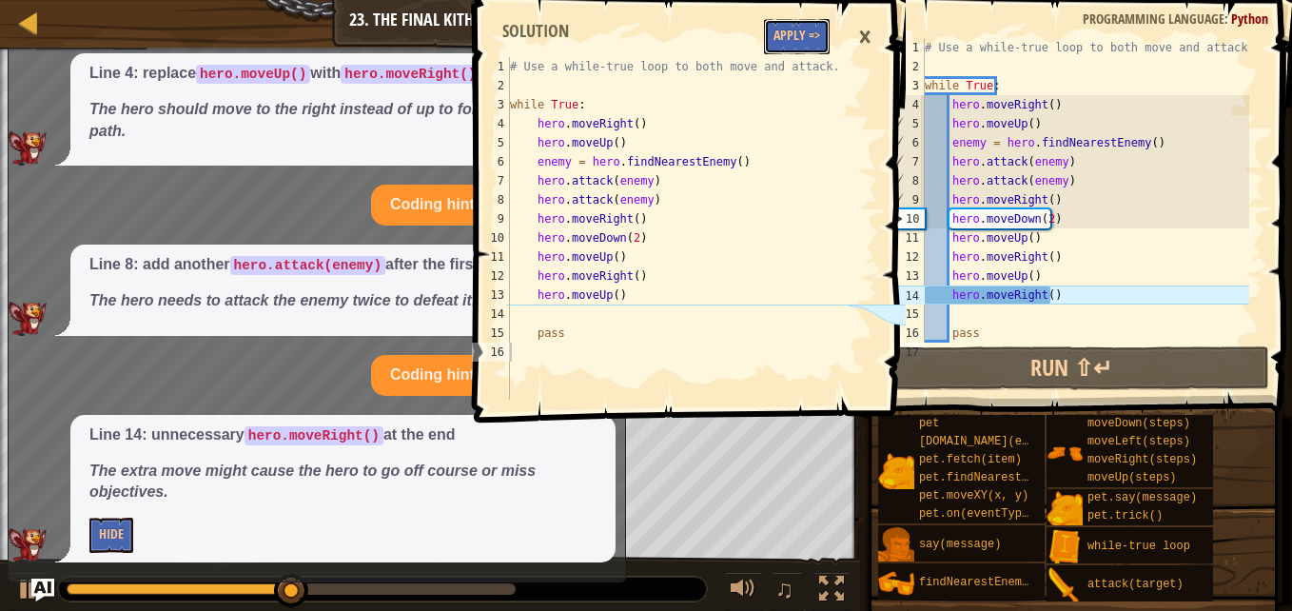
click at [795, 32] on button "Apply =>" at bounding box center [797, 36] width 66 height 35
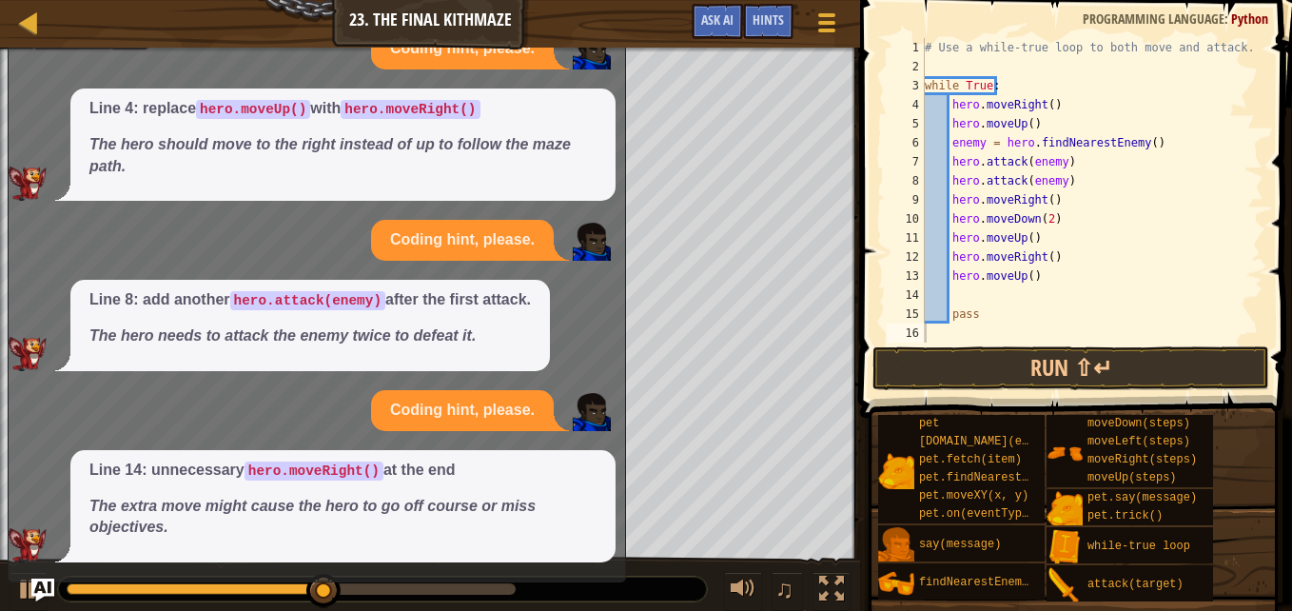
scroll to position [0, 0]
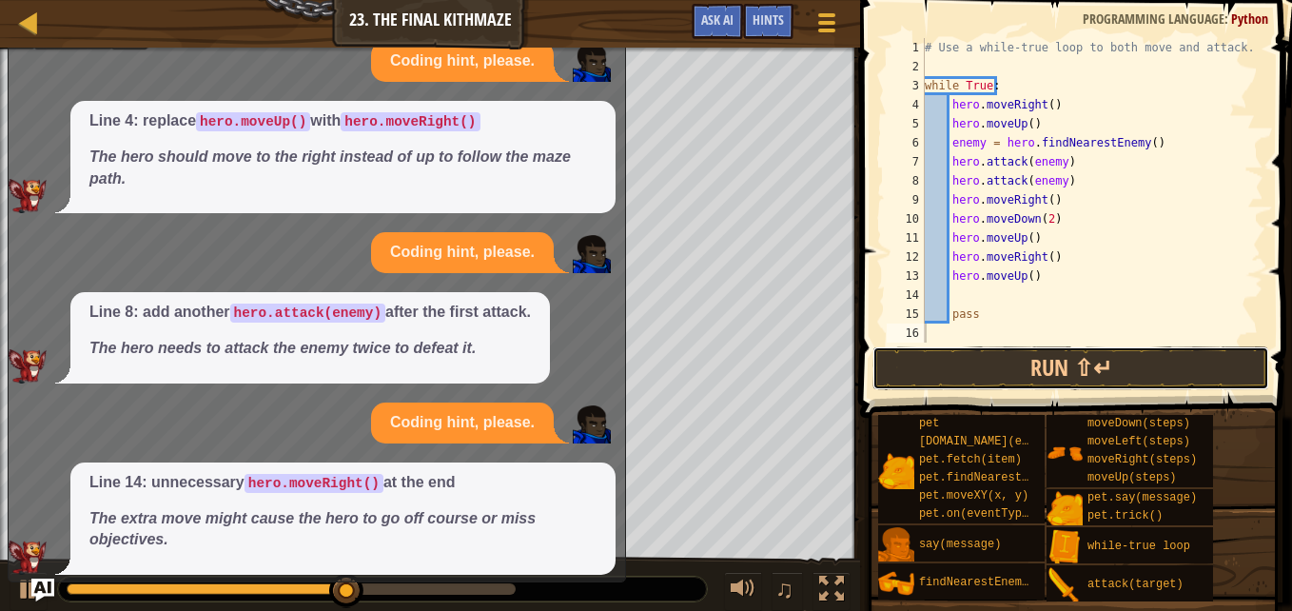
click at [1014, 358] on button "Run ⇧↵" at bounding box center [1070, 368] width 397 height 44
